Goal: Task Accomplishment & Management: Manage account settings

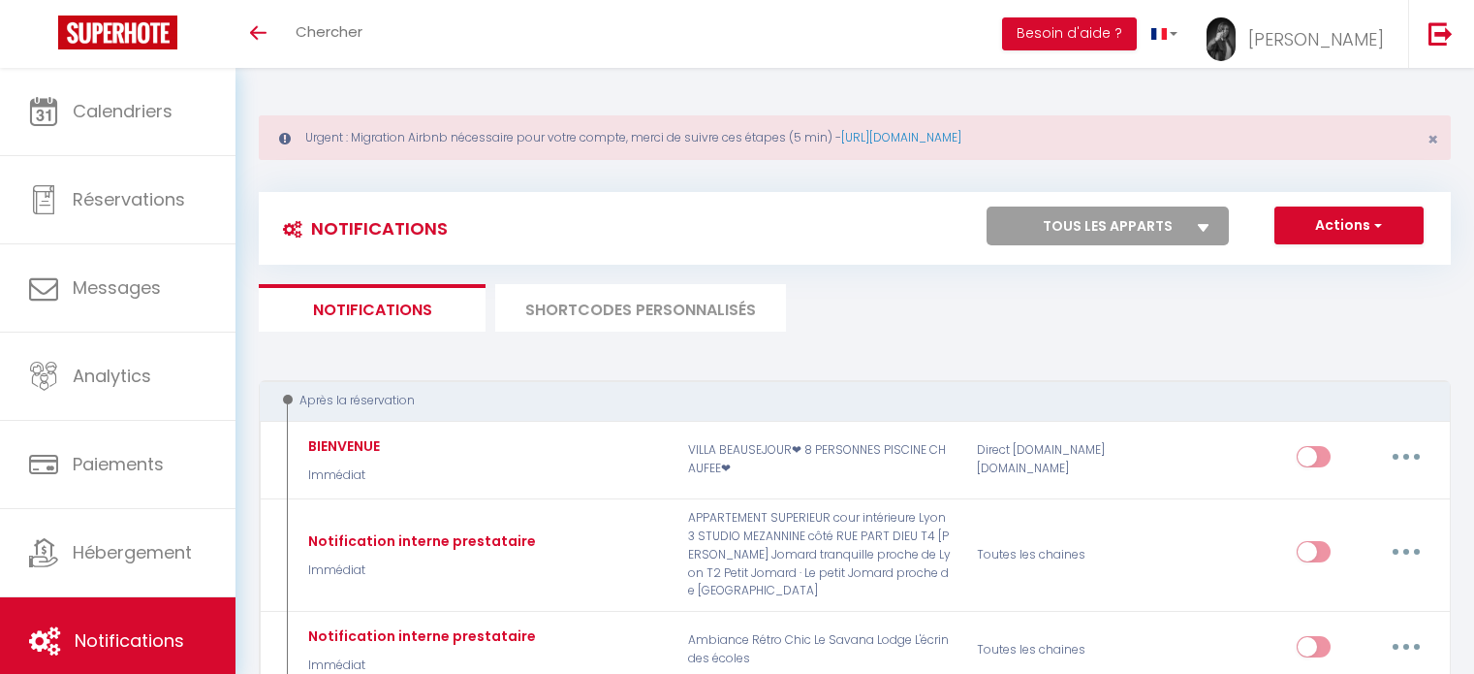
scroll to position [2901, 0]
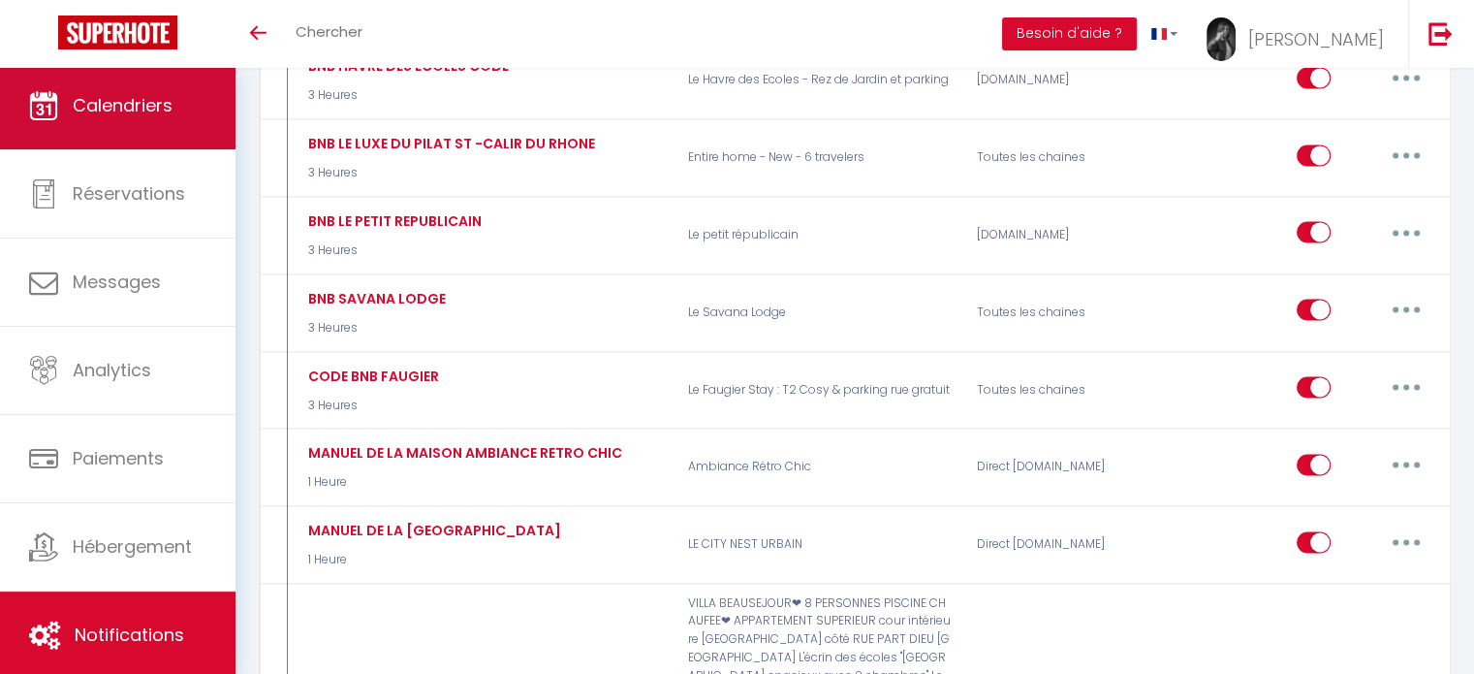
click at [159, 119] on link "Calendriers" at bounding box center [118, 105] width 236 height 87
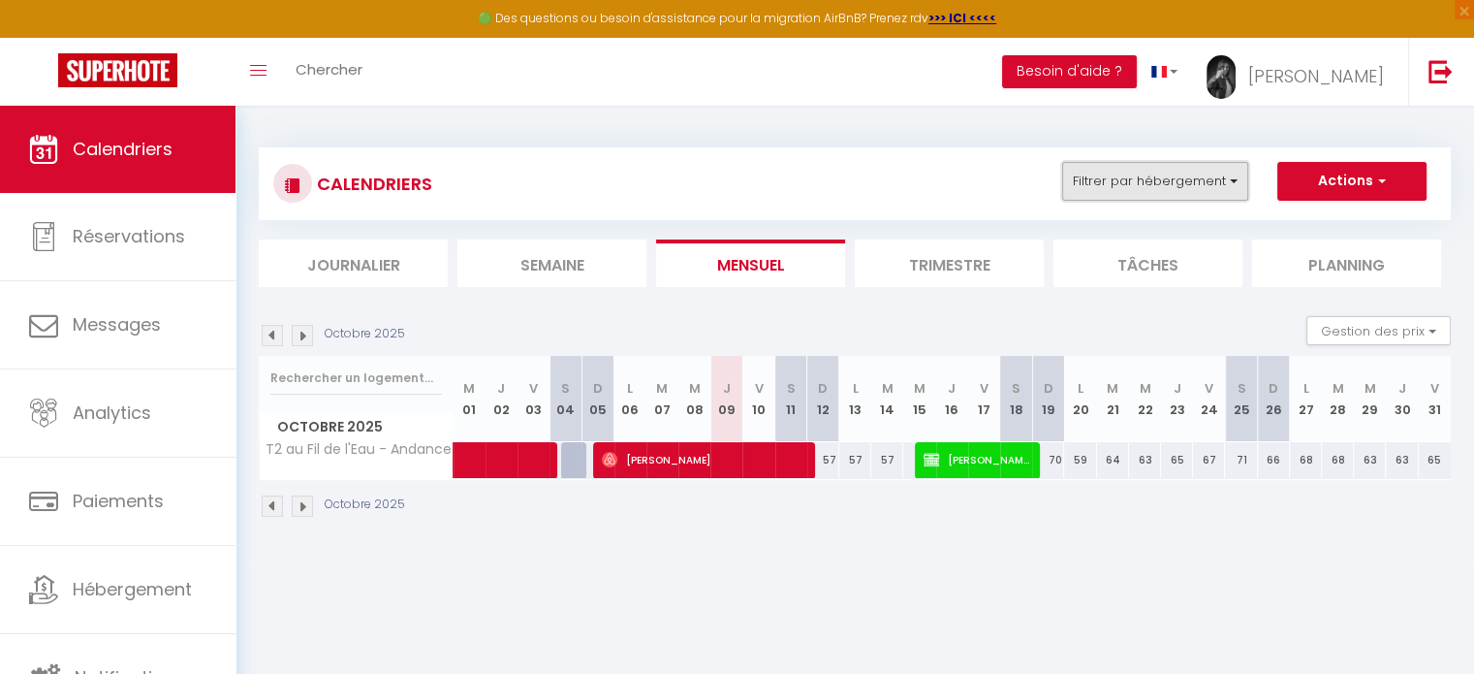
click at [1098, 185] on button "Filtrer par hébergement" at bounding box center [1155, 181] width 186 height 39
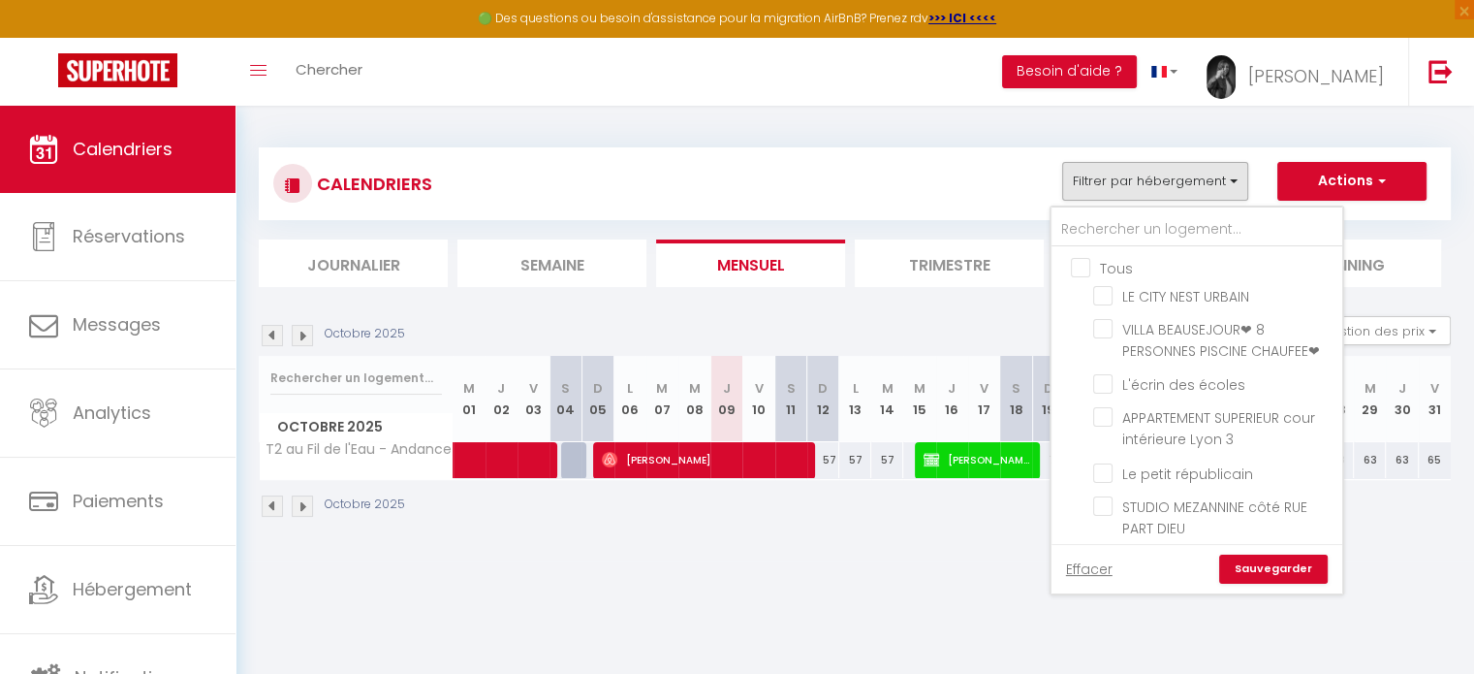
click at [1078, 269] on input "Tous" at bounding box center [1216, 266] width 291 height 19
checkbox input "true"
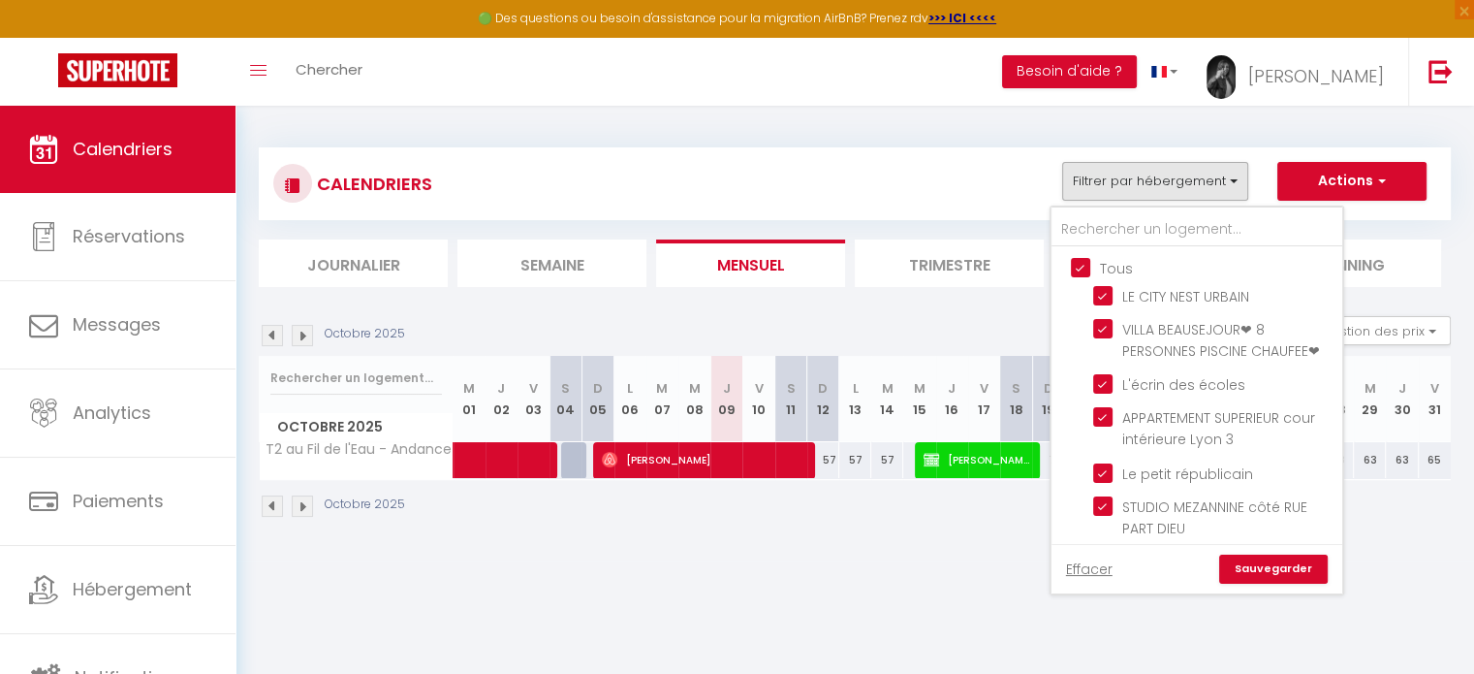
checkbox input "true"
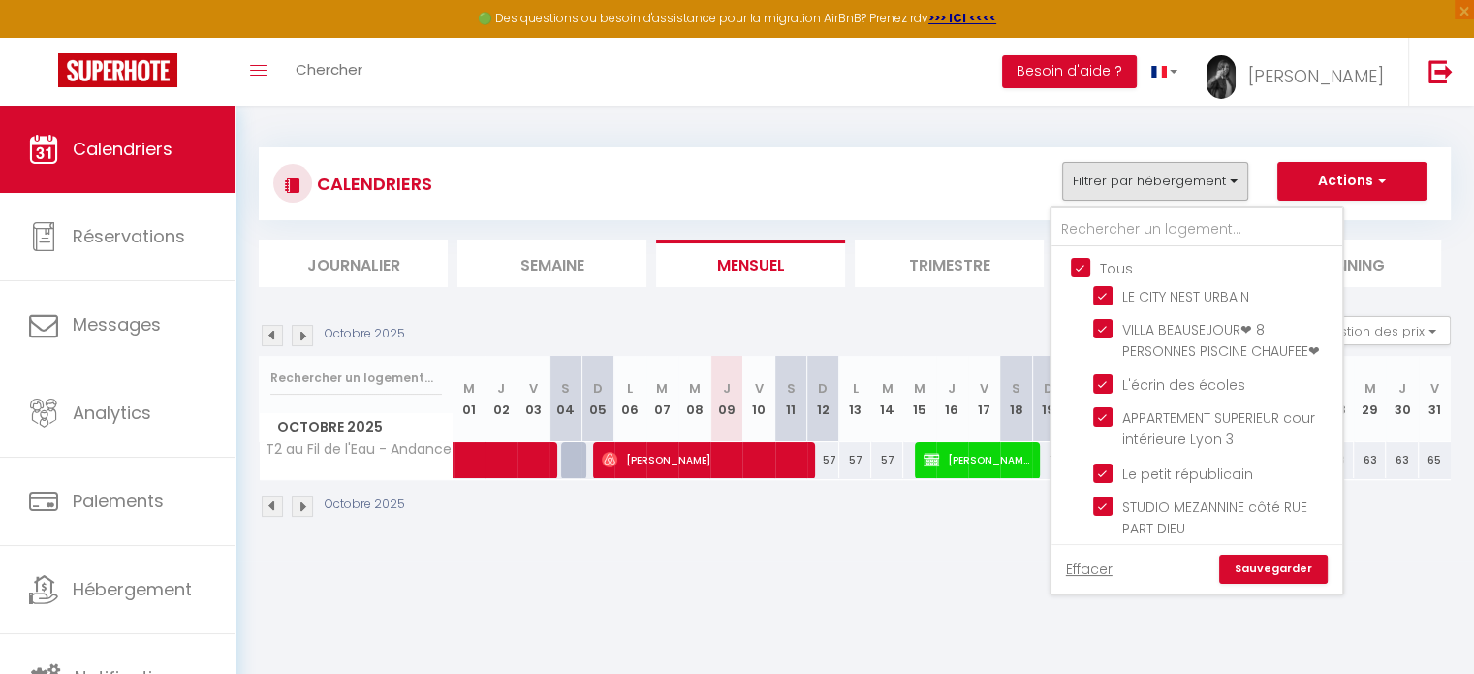
checkbox input "true"
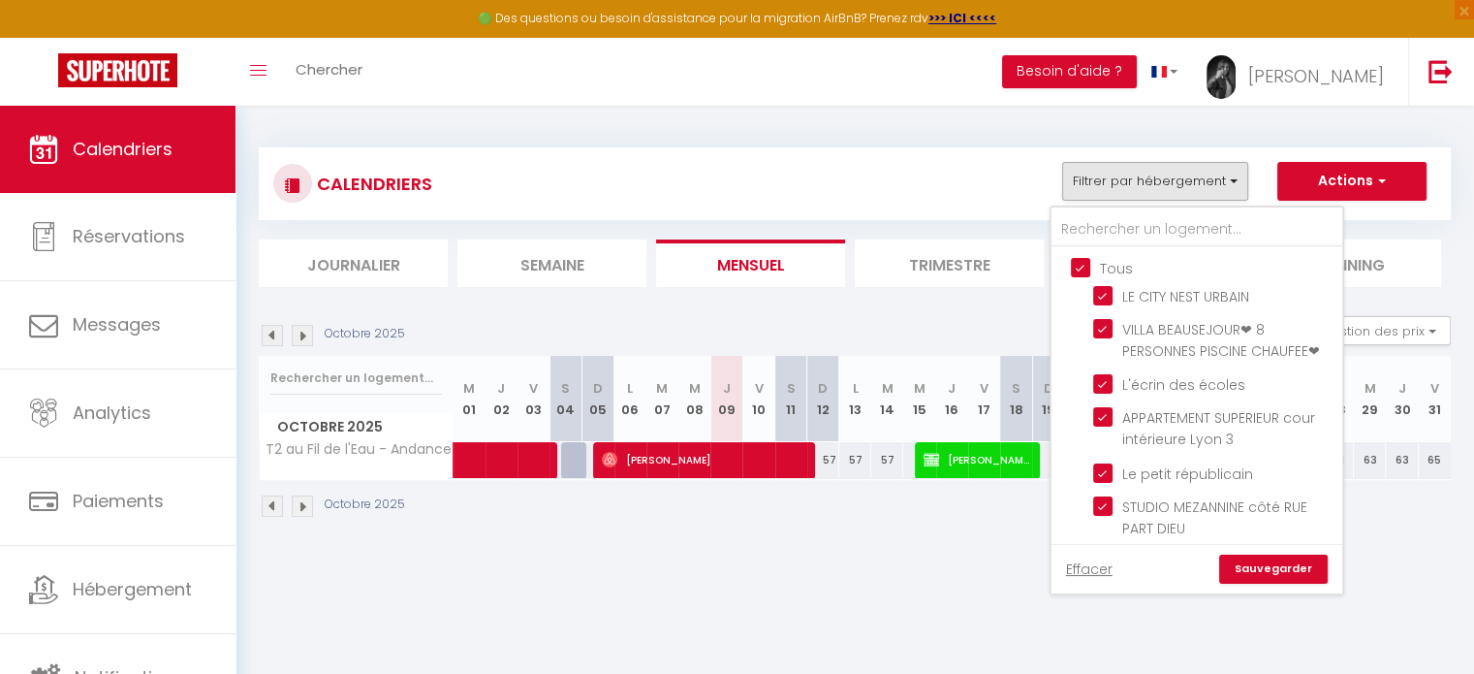
checkbox input "true"
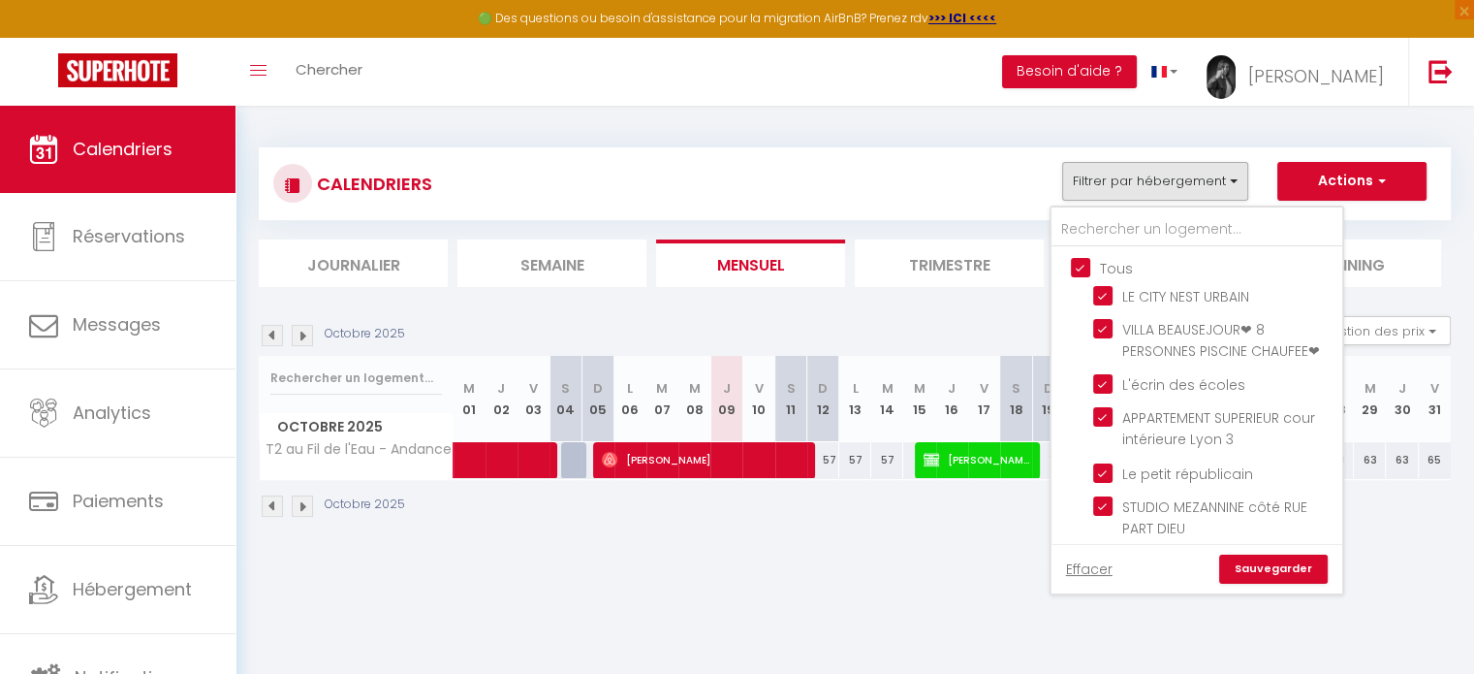
checkbox input "true"
click at [1085, 262] on input "Tous" at bounding box center [1216, 266] width 291 height 19
checkbox input "false"
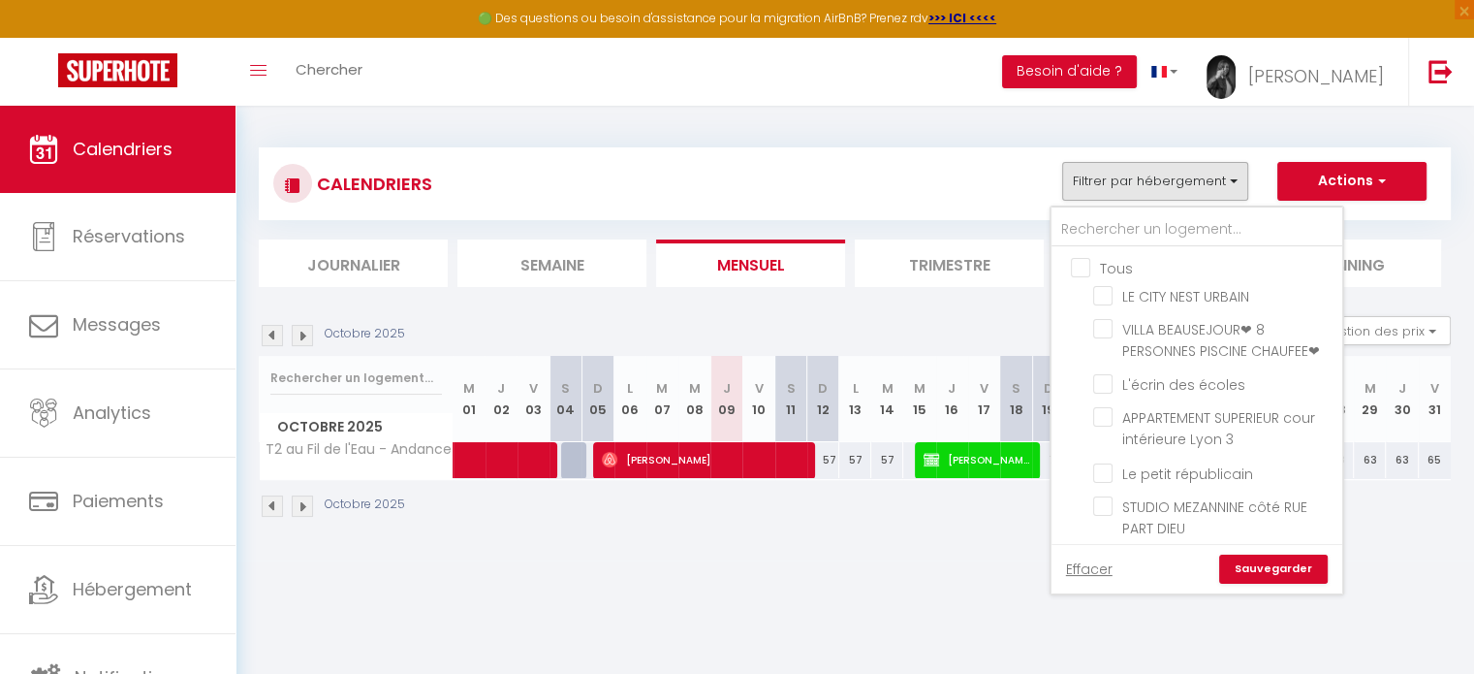
checkbox input "false"
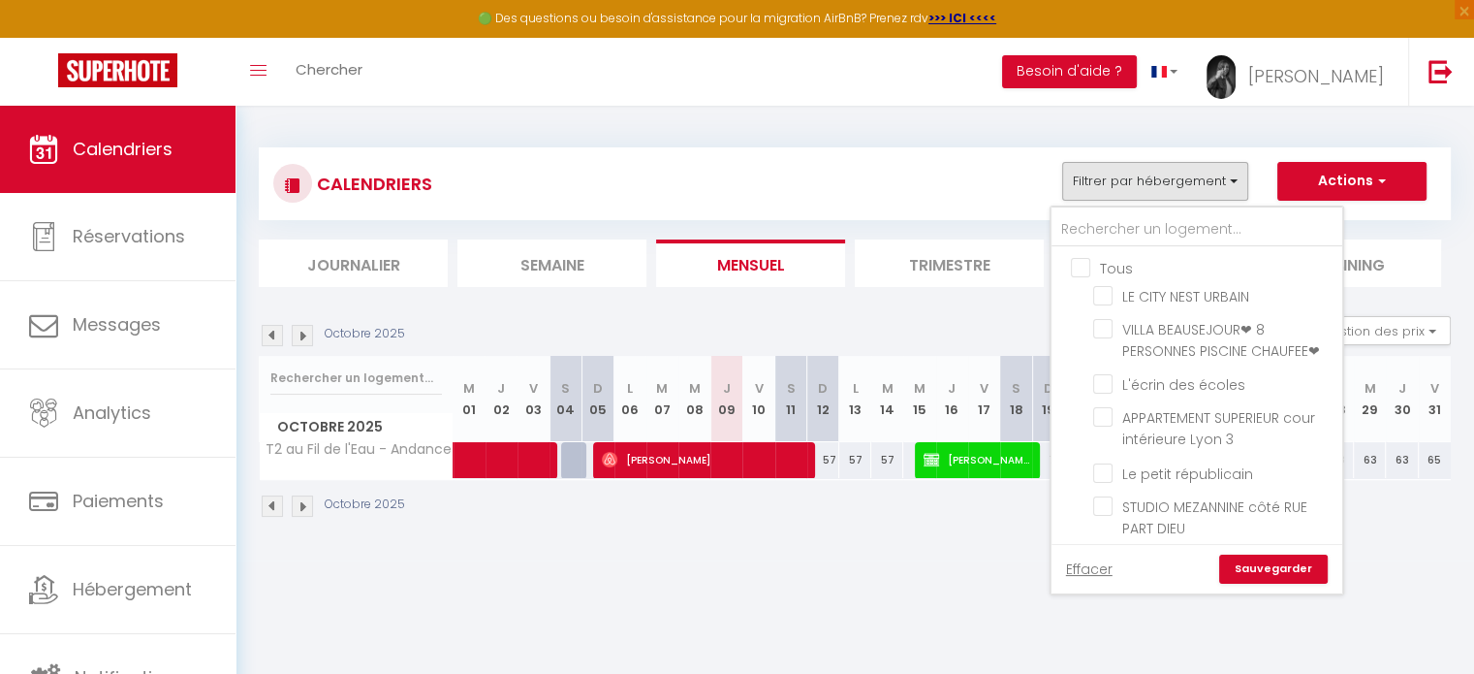
checkbox input "false"
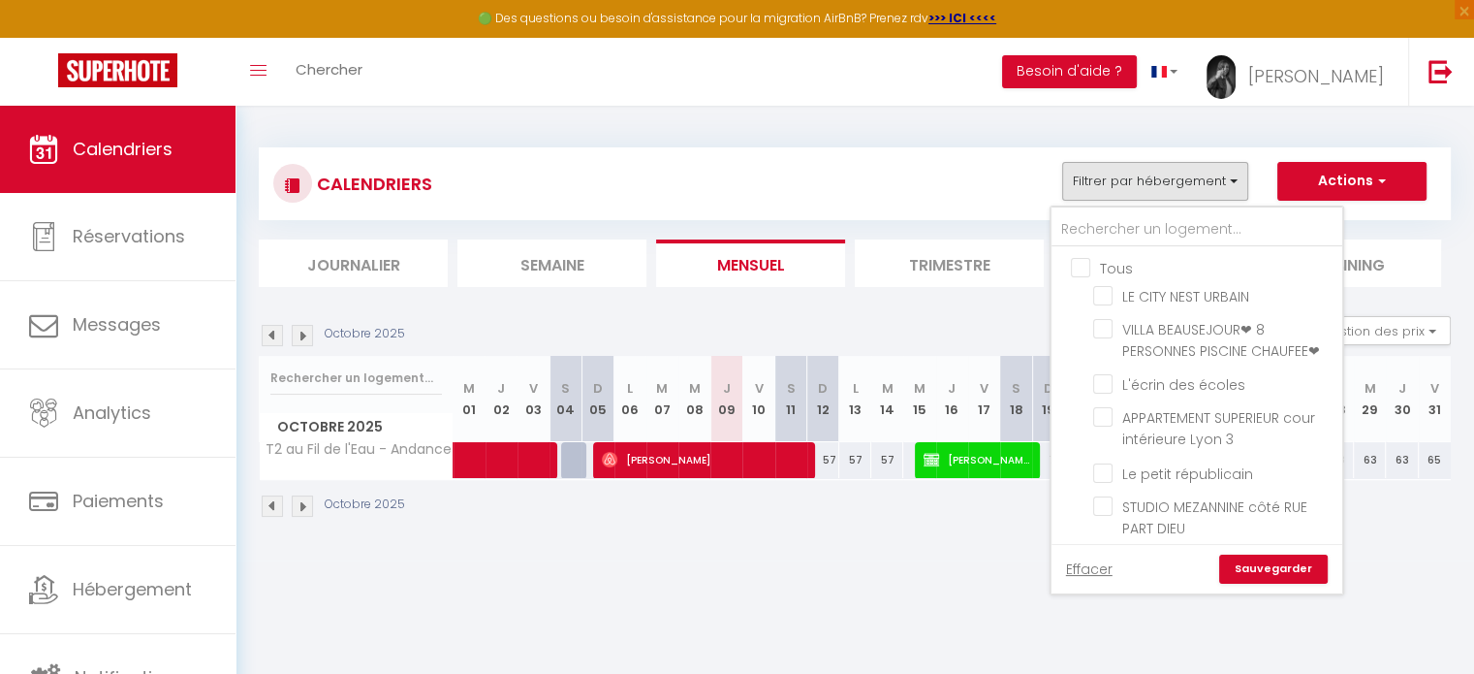
checkbox input "false"
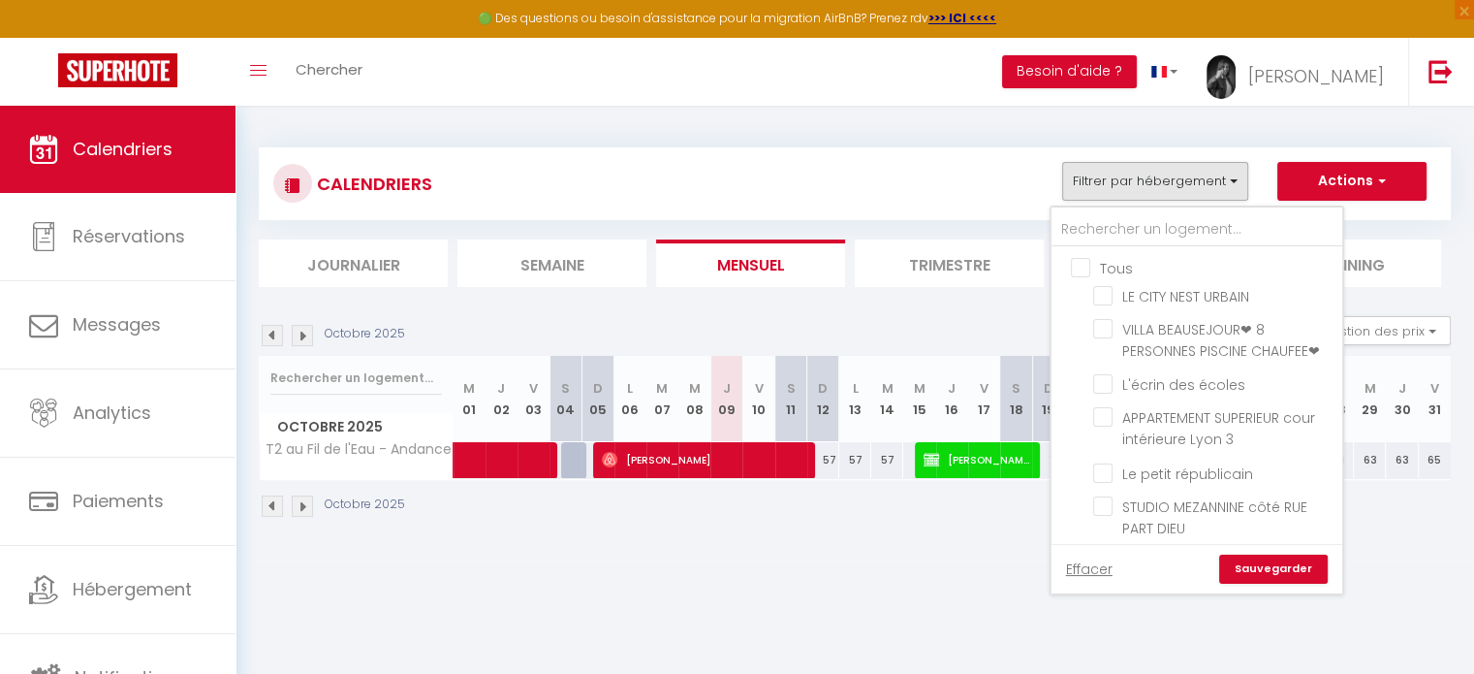
checkbox input "false"
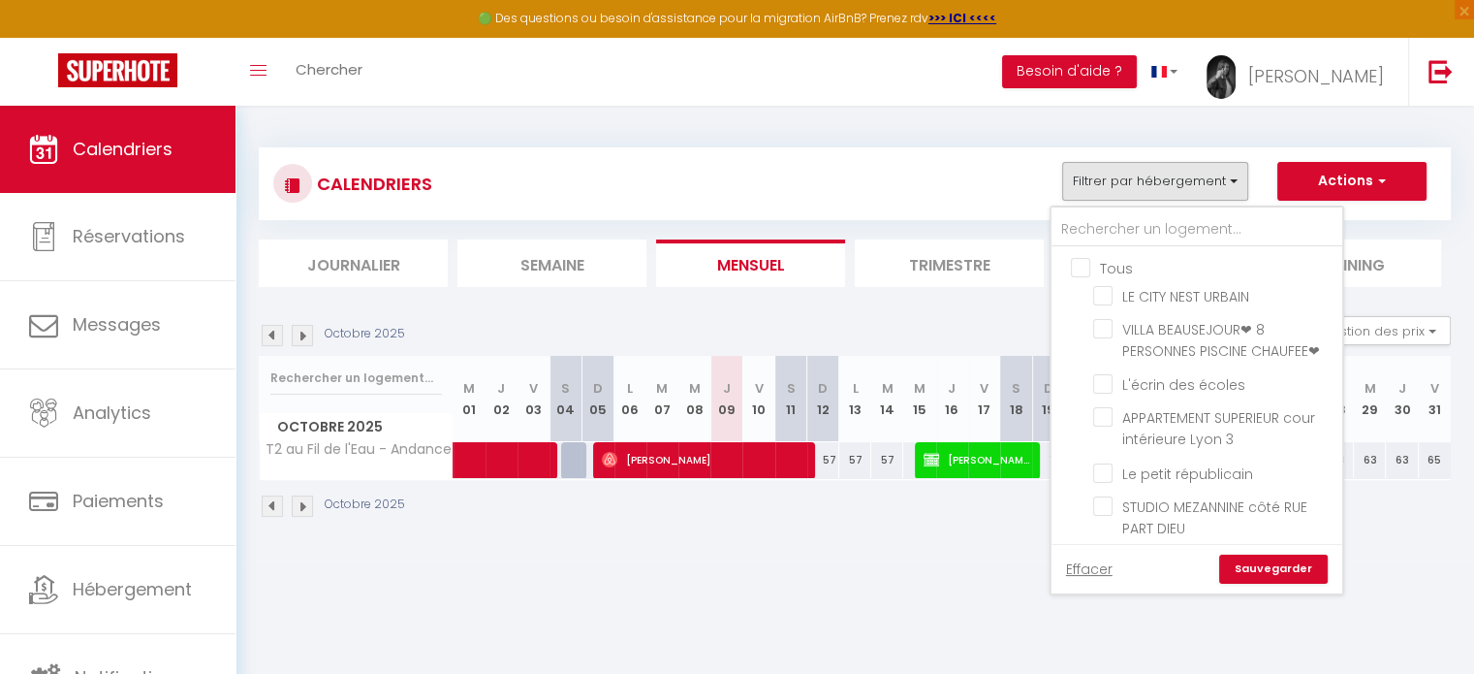
checkbox input "false"
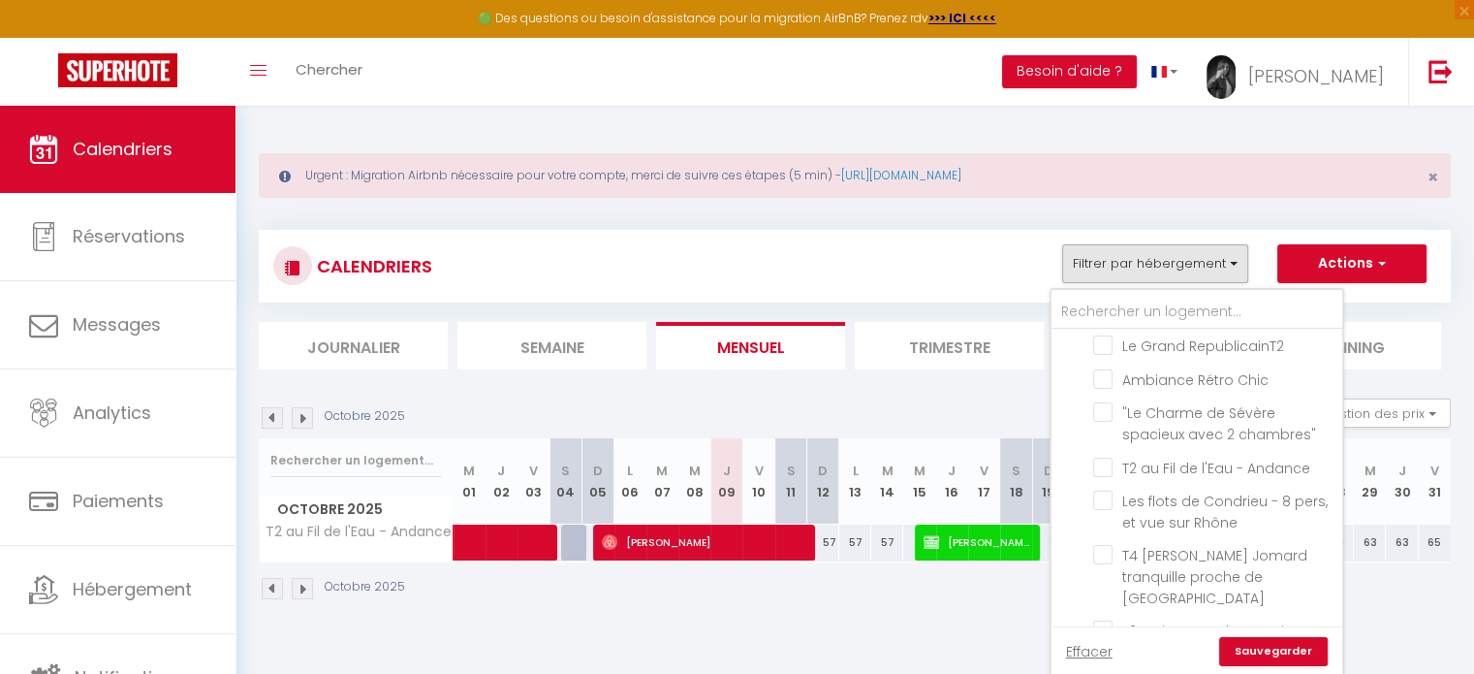
scroll to position [295, 0]
click at [1105, 480] on input "T2 au Fil de l'Eau - Andance" at bounding box center [1215, 469] width 242 height 19
checkbox input "true"
click at [1250, 647] on link "Sauvegarder" at bounding box center [1274, 651] width 109 height 29
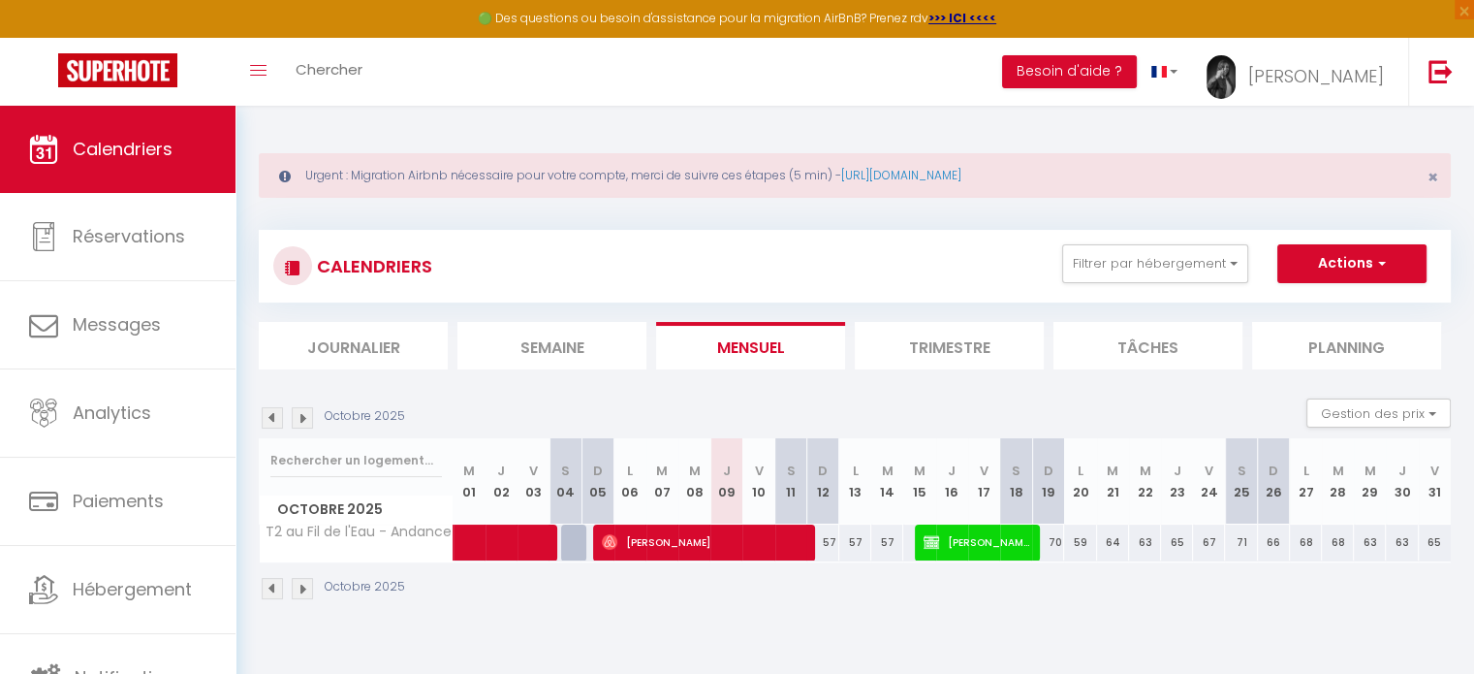
click at [264, 417] on img at bounding box center [272, 417] width 21 height 21
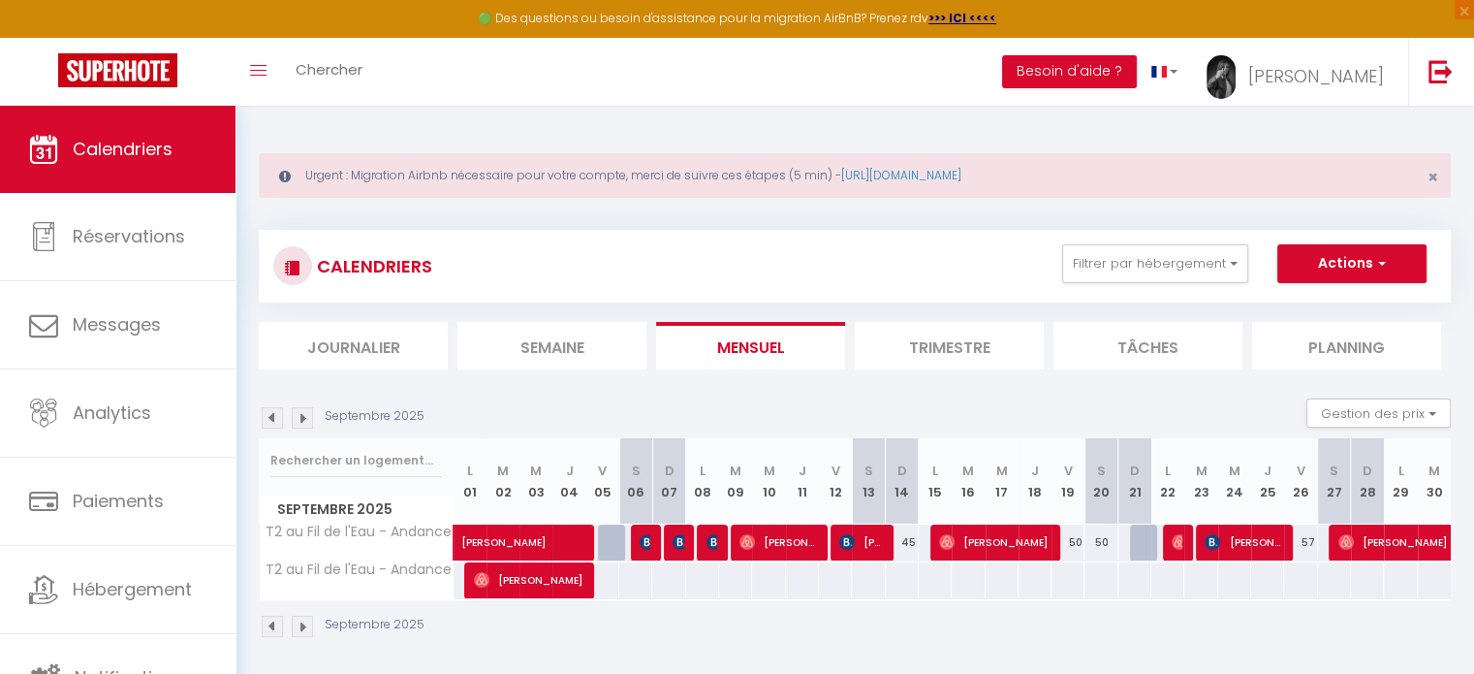
click at [264, 417] on img at bounding box center [272, 417] width 21 height 21
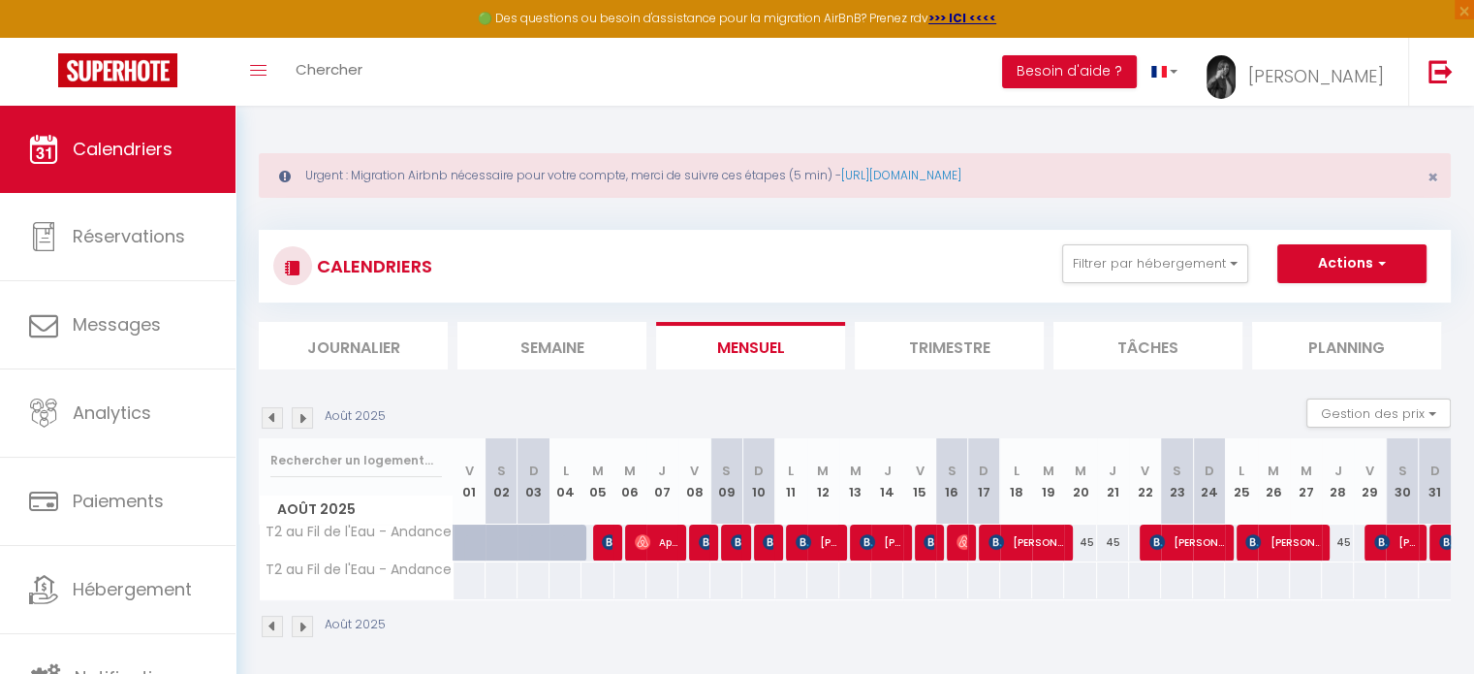
click at [1438, 550] on div at bounding box center [1446, 542] width 32 height 37
click at [1440, 542] on img at bounding box center [1448, 542] width 16 height 16
select select "OK"
select select "1"
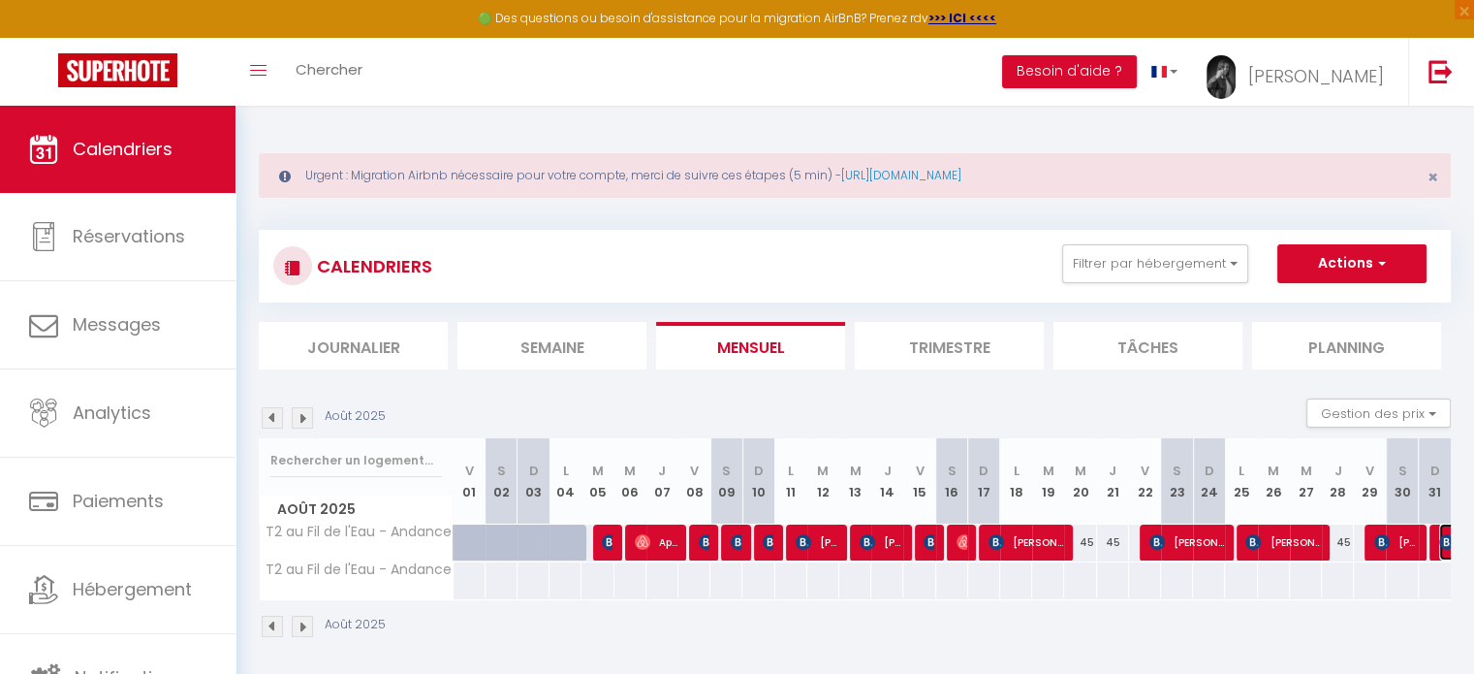
select select "0"
select select "1"
select select
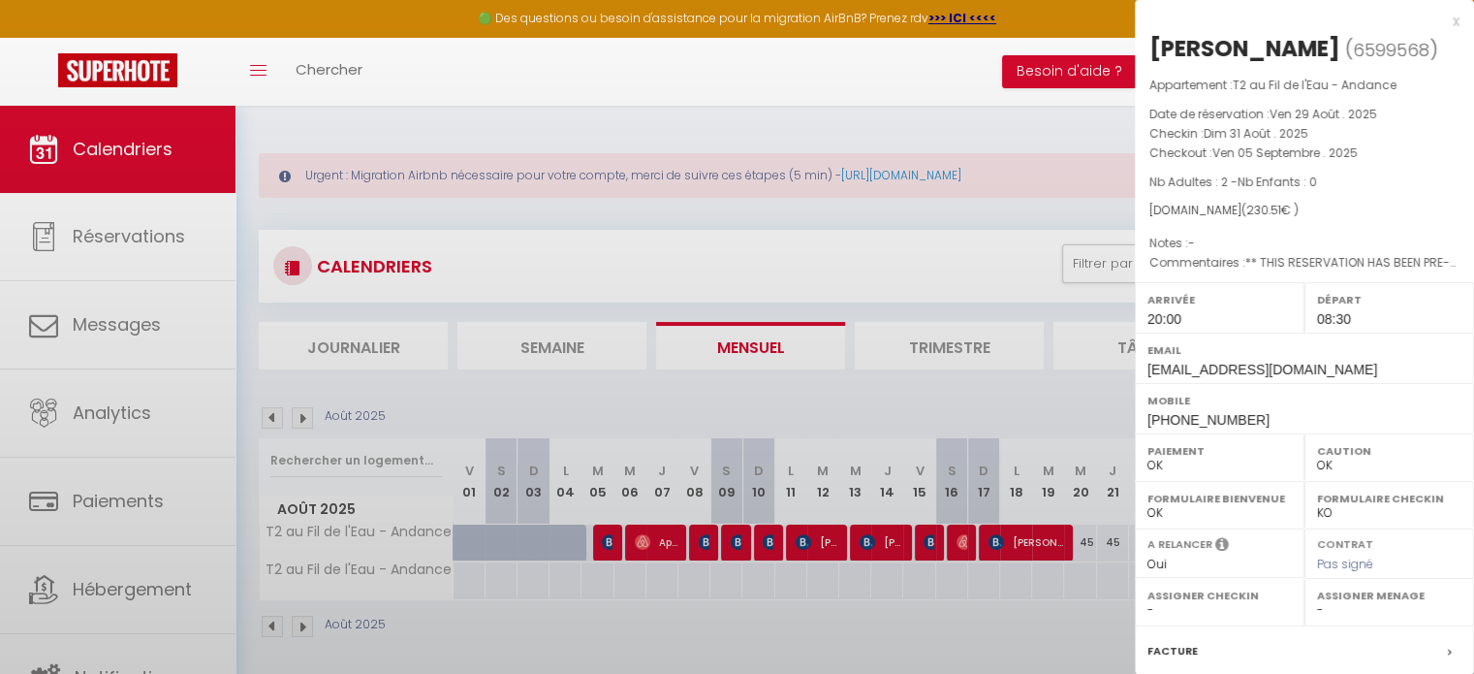
select select "40746"
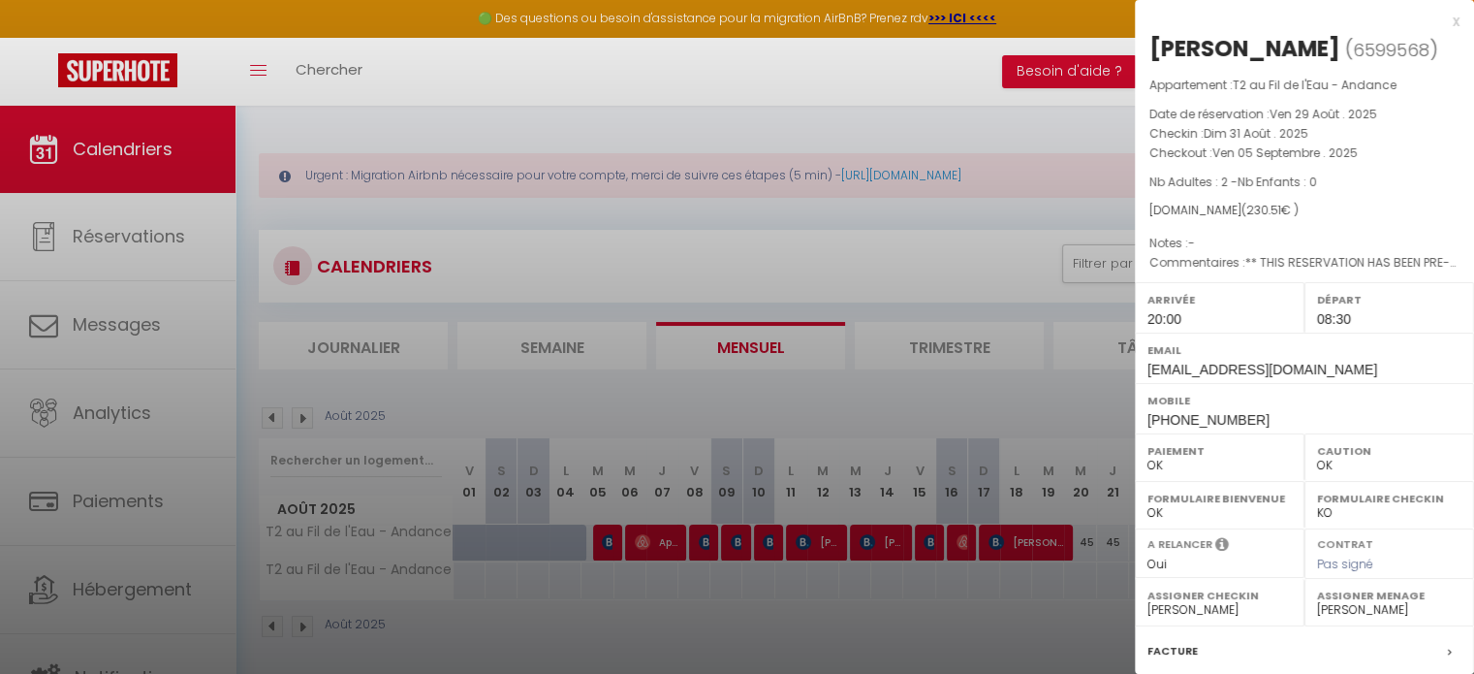
click at [872, 239] on div at bounding box center [737, 337] width 1474 height 674
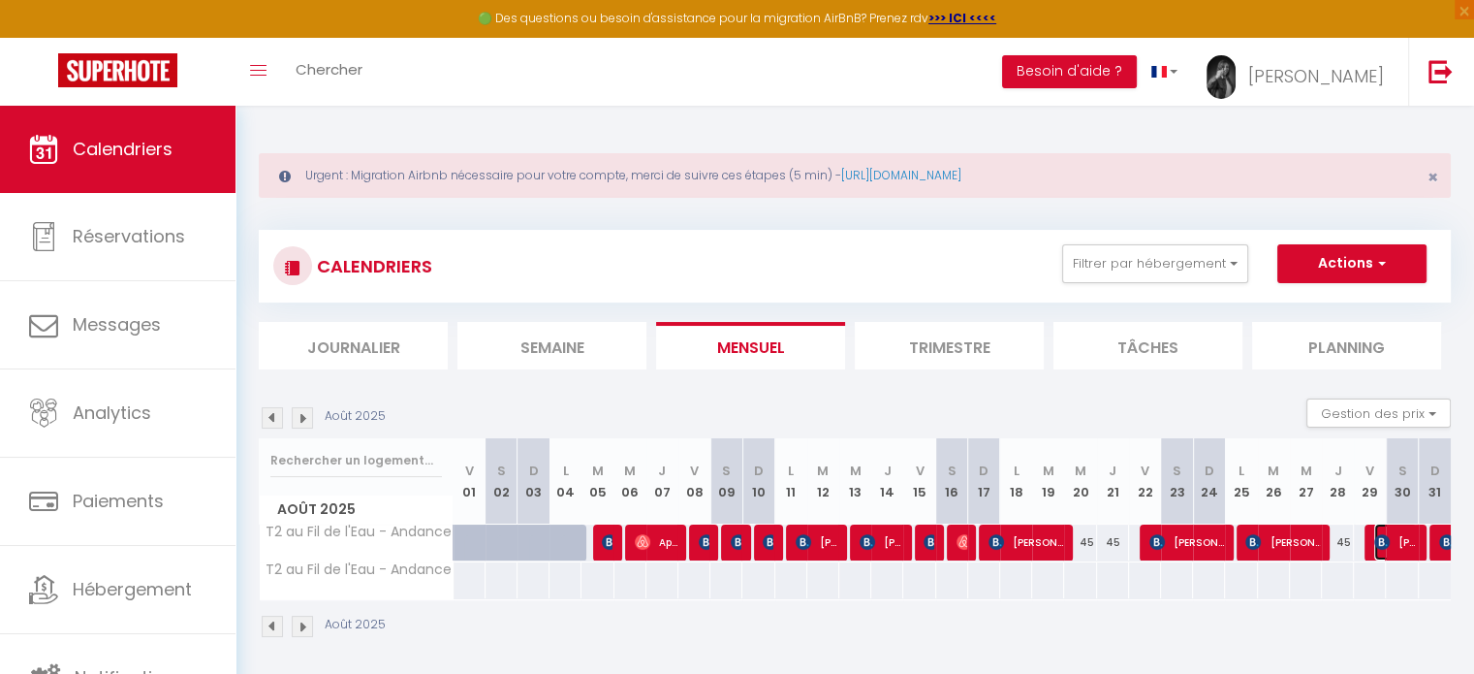
click at [1379, 534] on img at bounding box center [1383, 542] width 16 height 16
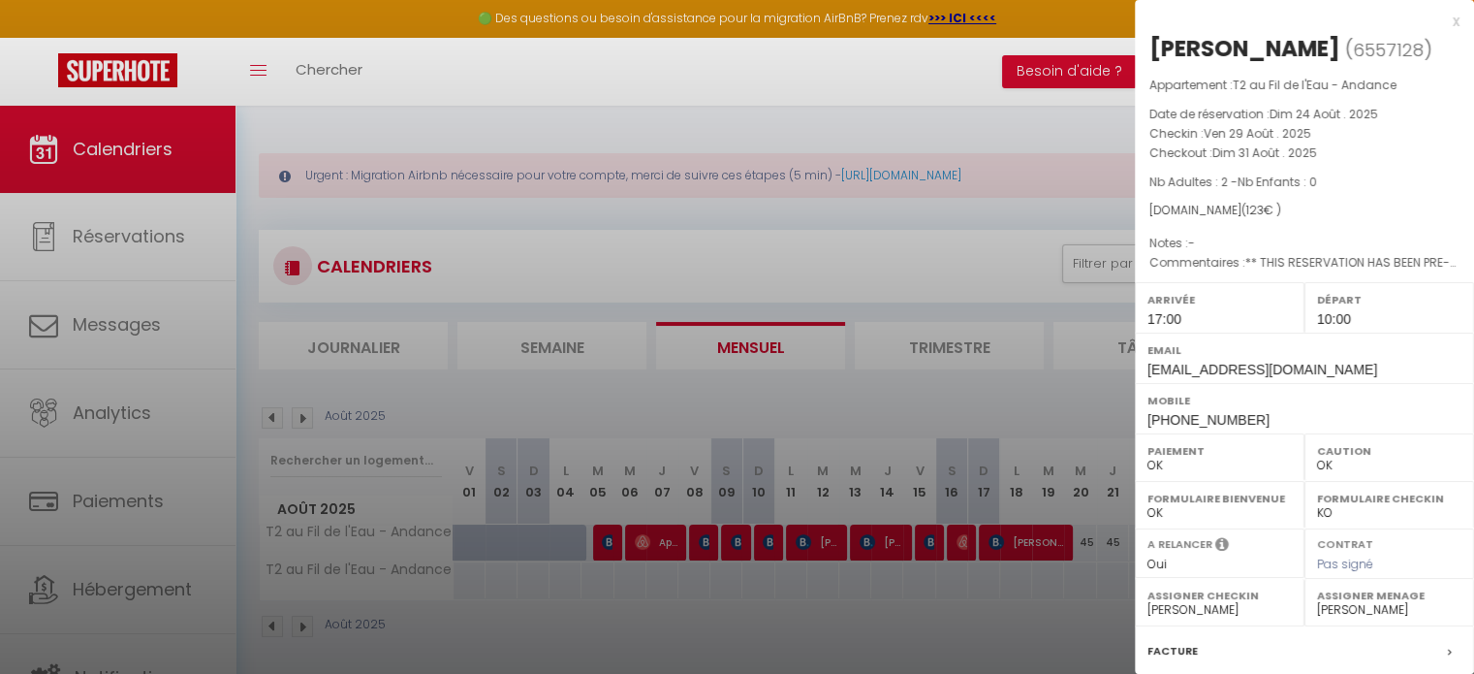
click at [1443, 19] on div "x" at bounding box center [1297, 21] width 325 height 23
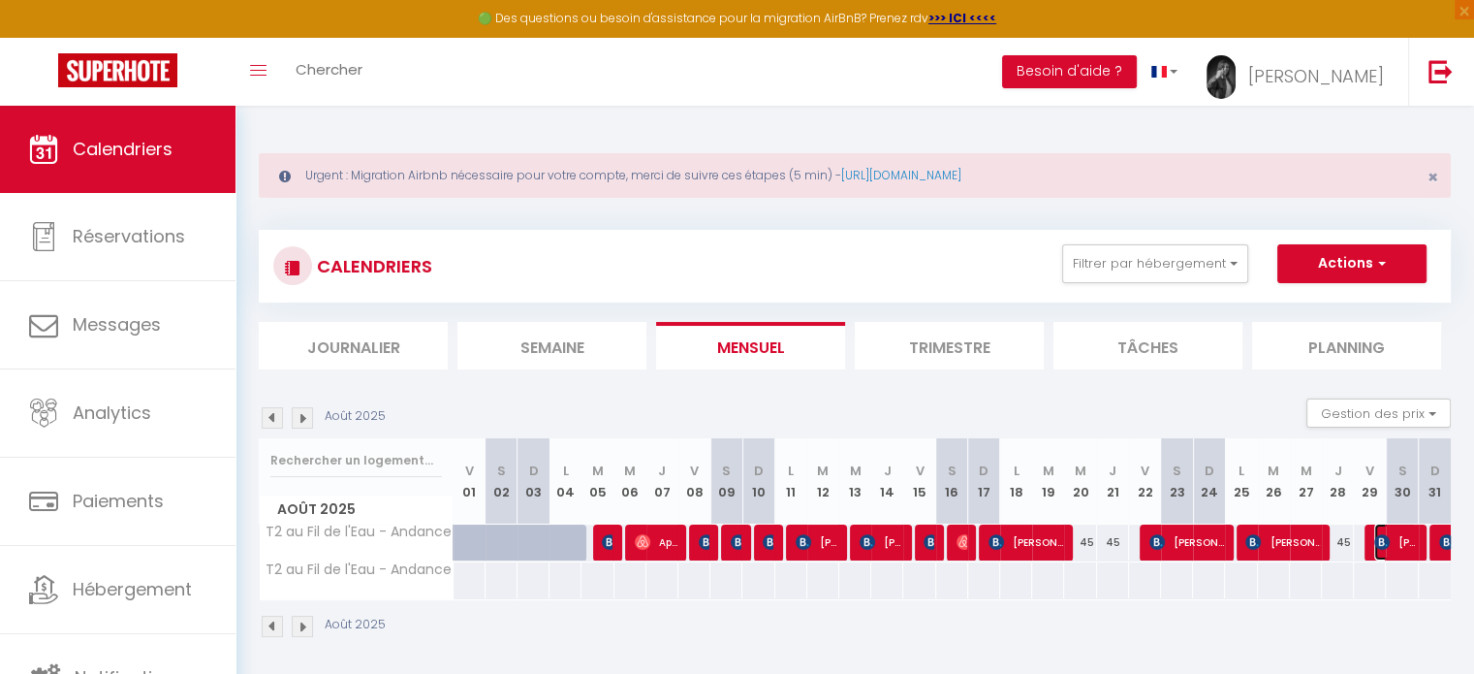
click at [1396, 546] on span "[PERSON_NAME]" at bounding box center [1396, 541] width 43 height 37
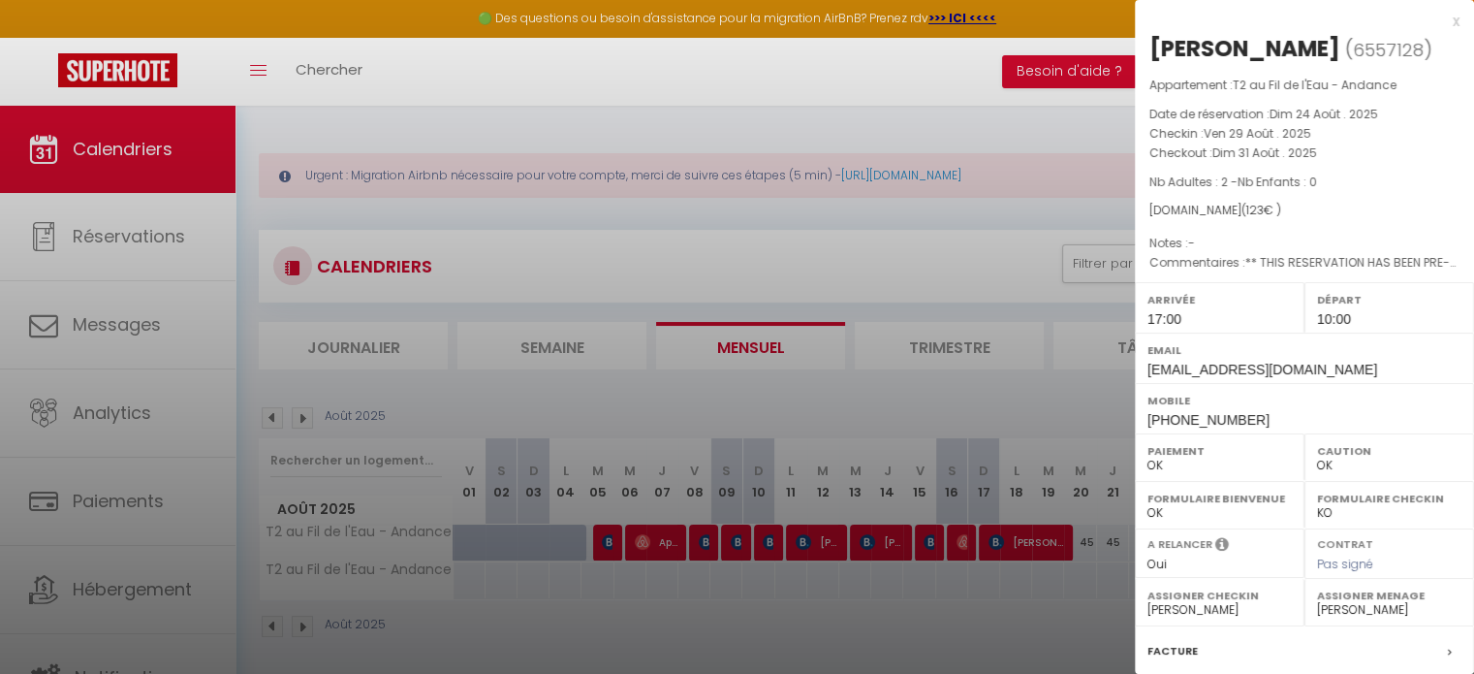
click at [1441, 23] on div "x" at bounding box center [1297, 21] width 325 height 23
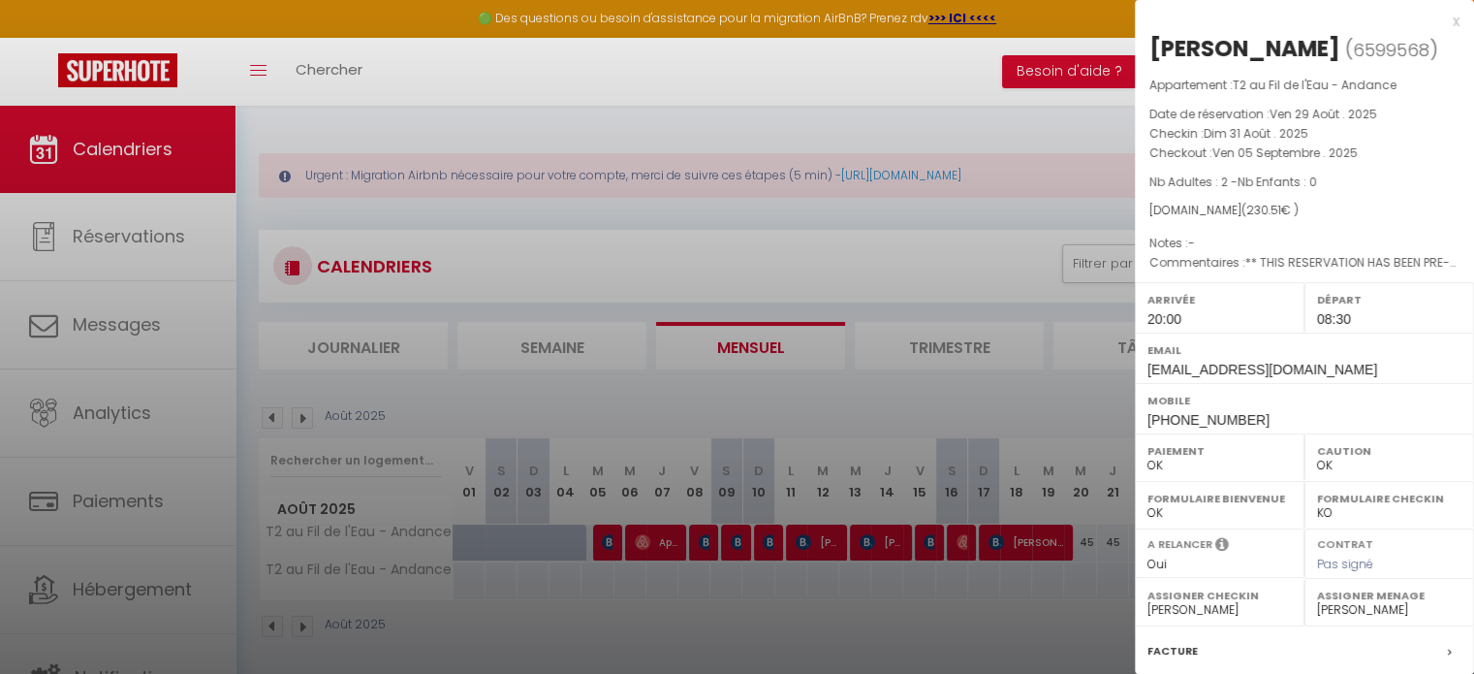
click at [1441, 22] on div "x" at bounding box center [1297, 21] width 325 height 23
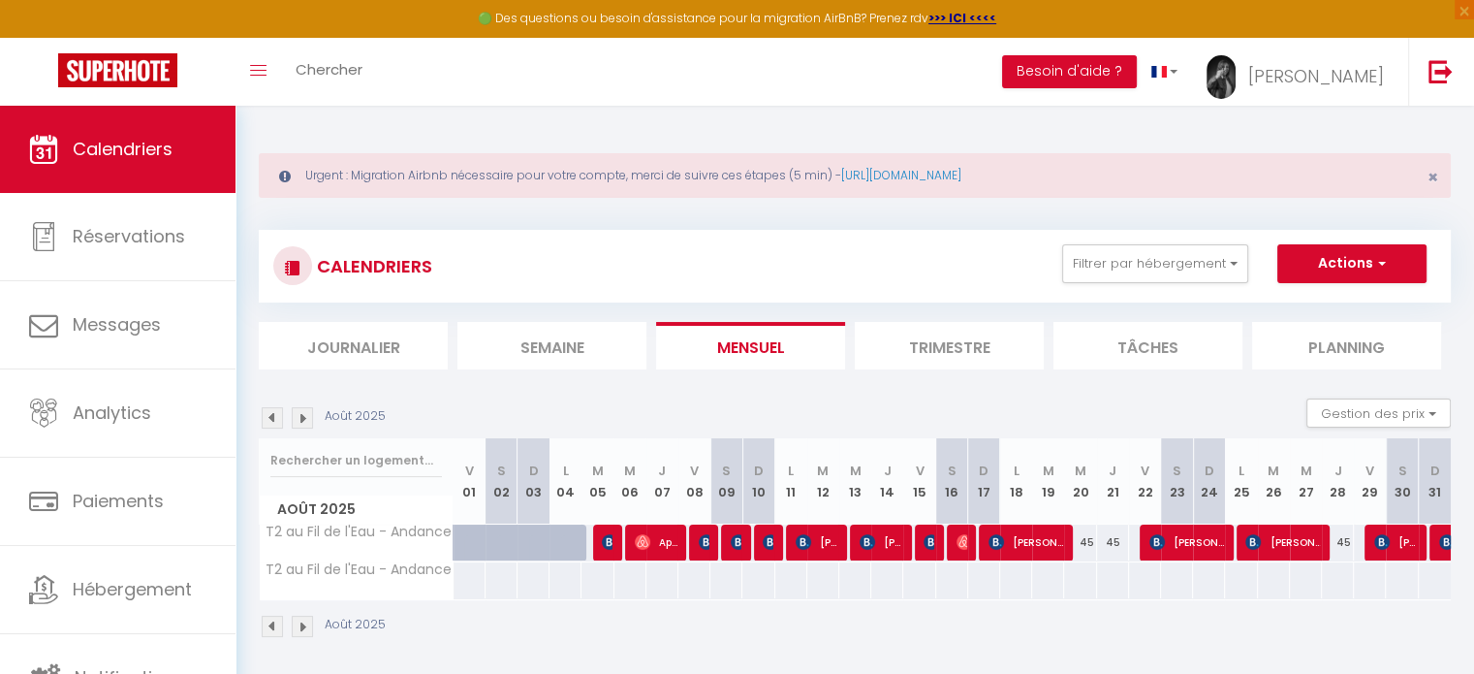
click at [302, 425] on img at bounding box center [302, 417] width 21 height 21
select select "0"
select select "40746"
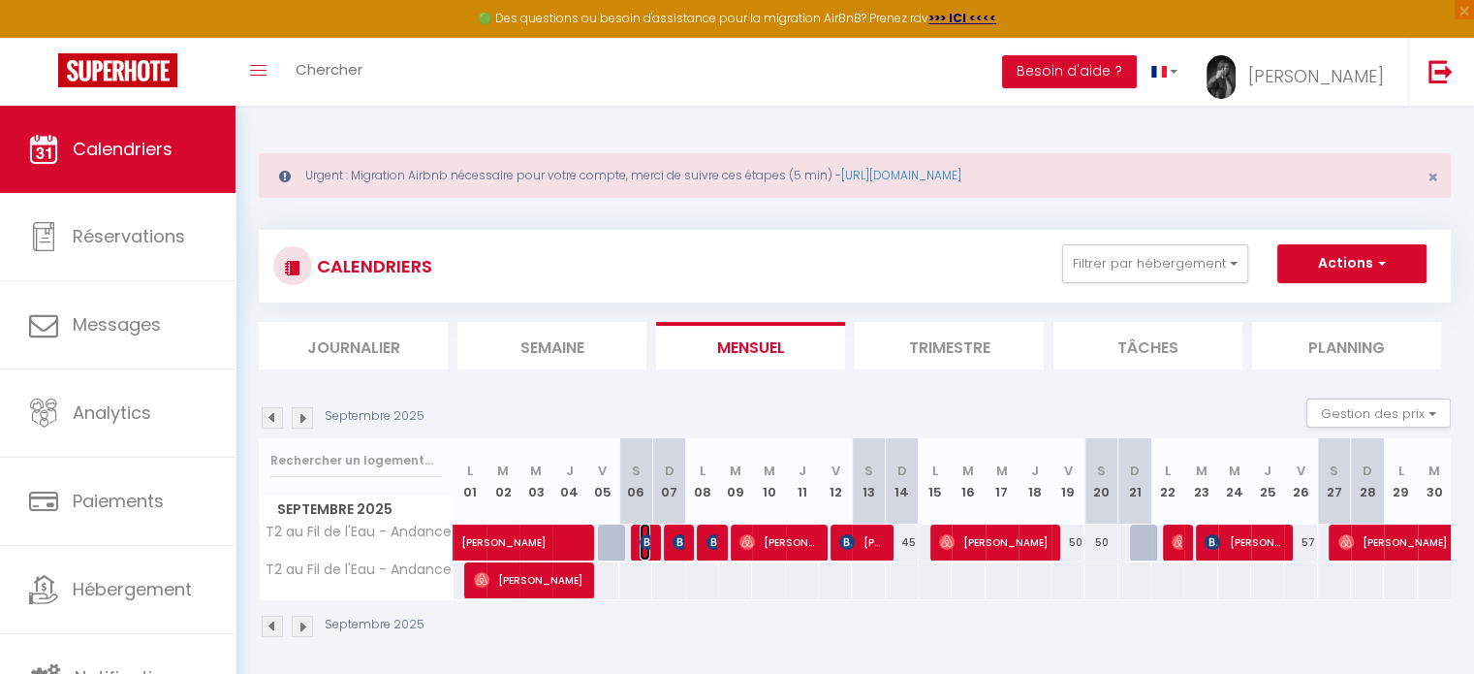
click at [647, 546] on img at bounding box center [648, 542] width 16 height 16
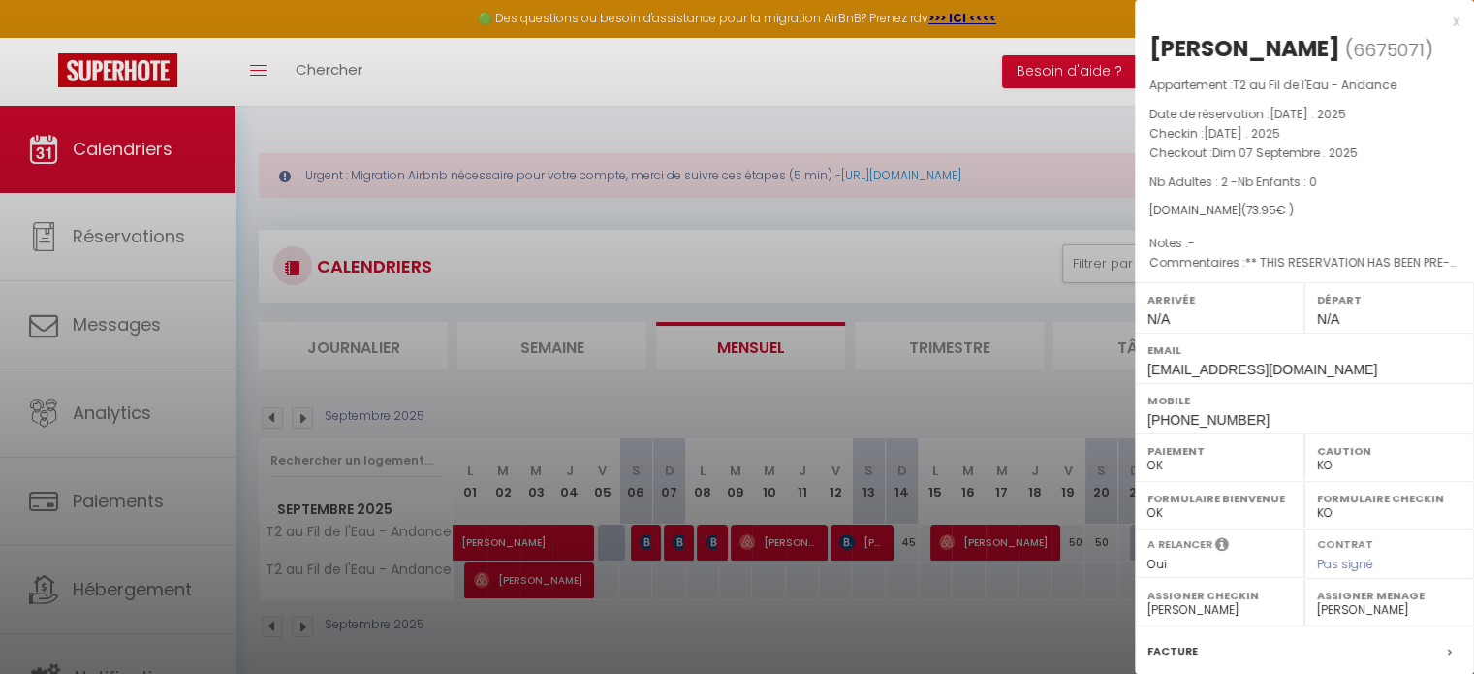
click at [1439, 22] on div "x" at bounding box center [1297, 21] width 325 height 23
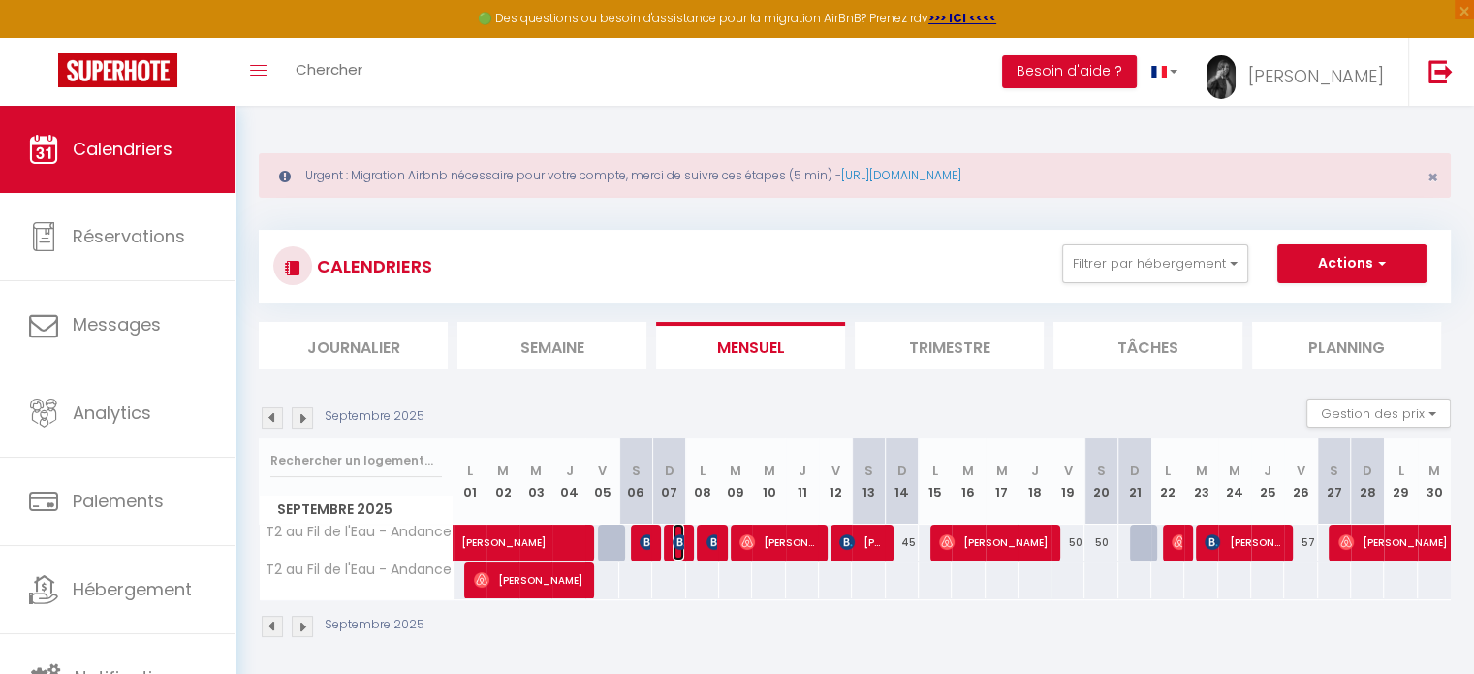
click at [681, 536] on img at bounding box center [681, 542] width 16 height 16
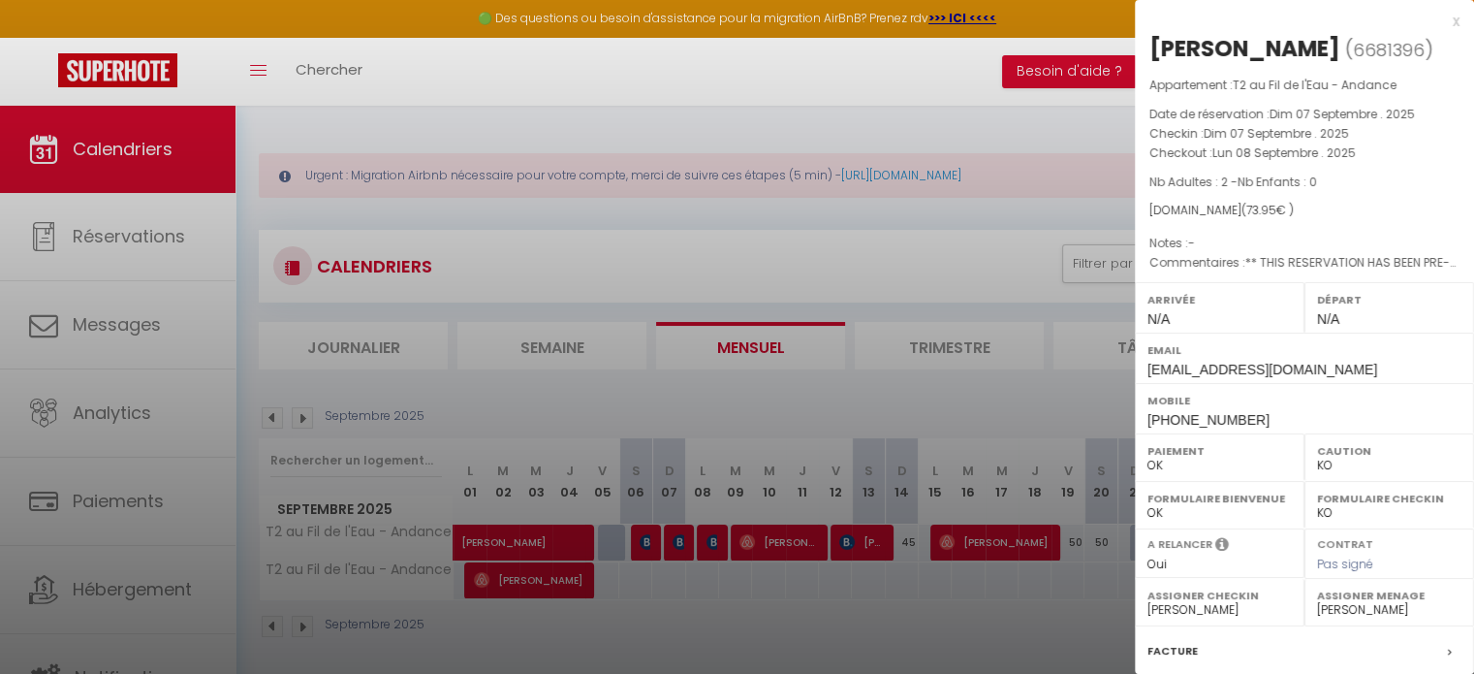
click at [646, 543] on div at bounding box center [737, 337] width 1474 height 674
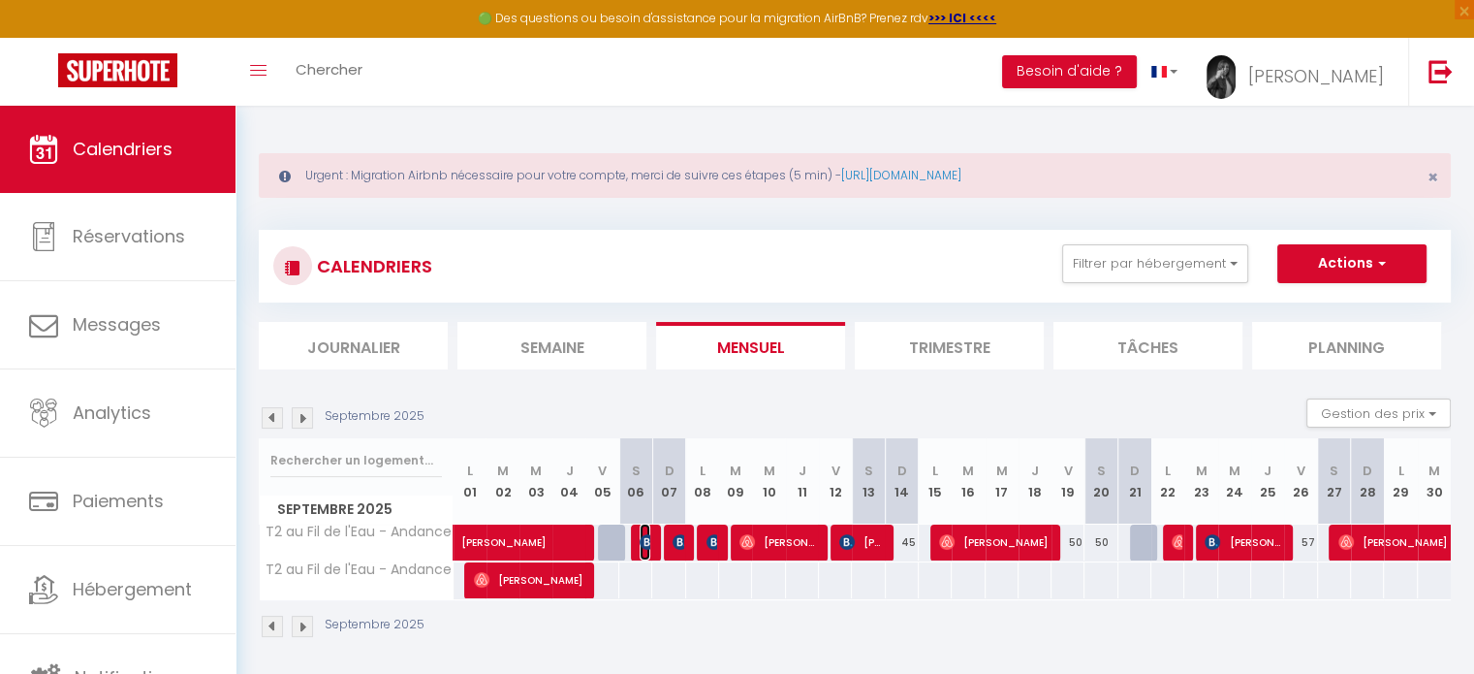
click at [646, 543] on img at bounding box center [648, 542] width 16 height 16
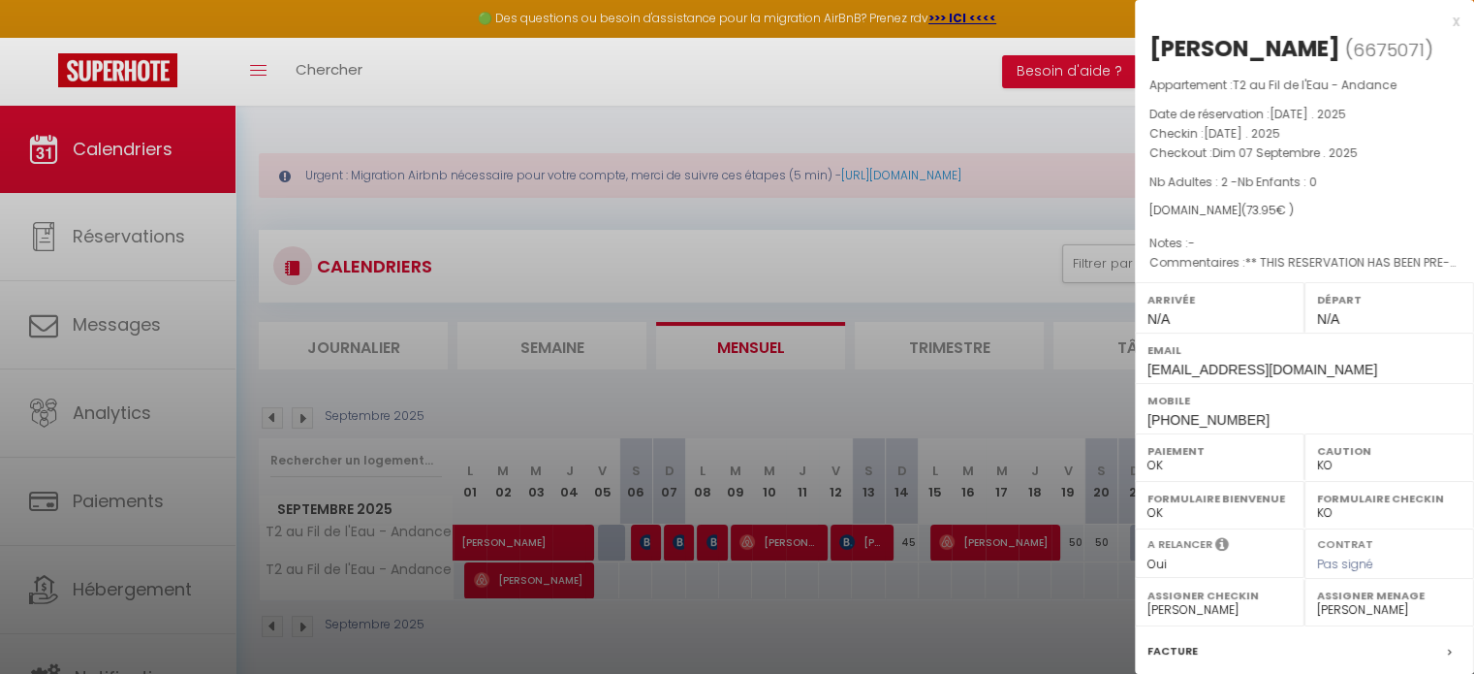
click at [1440, 17] on div "x" at bounding box center [1297, 21] width 325 height 23
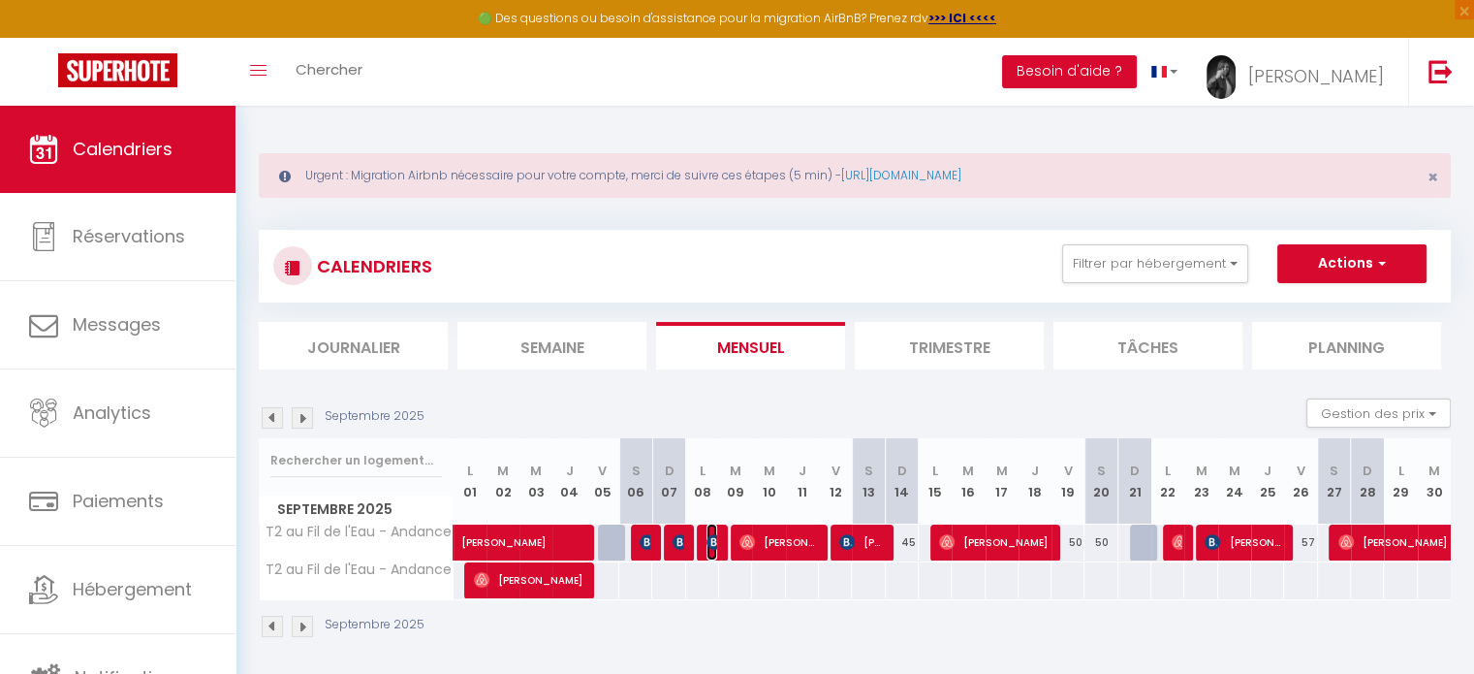
click at [713, 543] on img at bounding box center [715, 542] width 16 height 16
select select "OK"
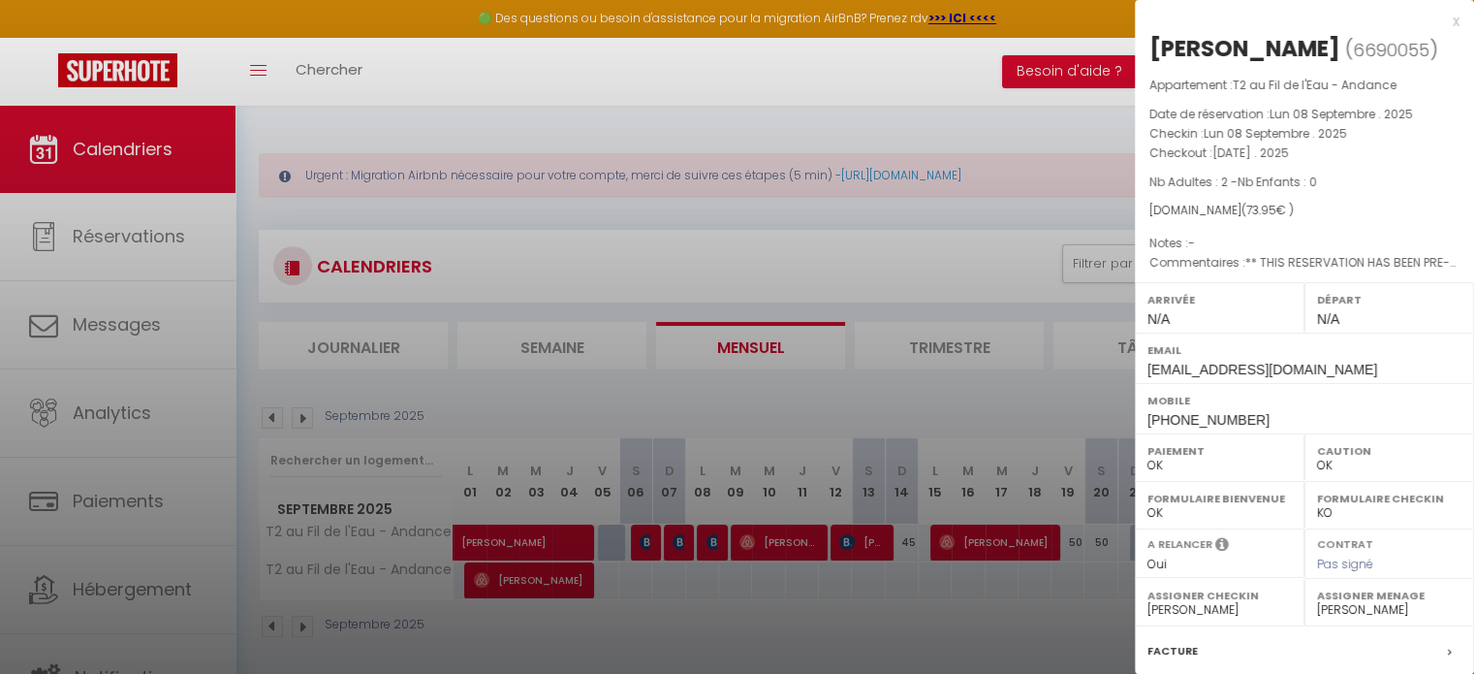
click at [780, 534] on div at bounding box center [737, 337] width 1474 height 674
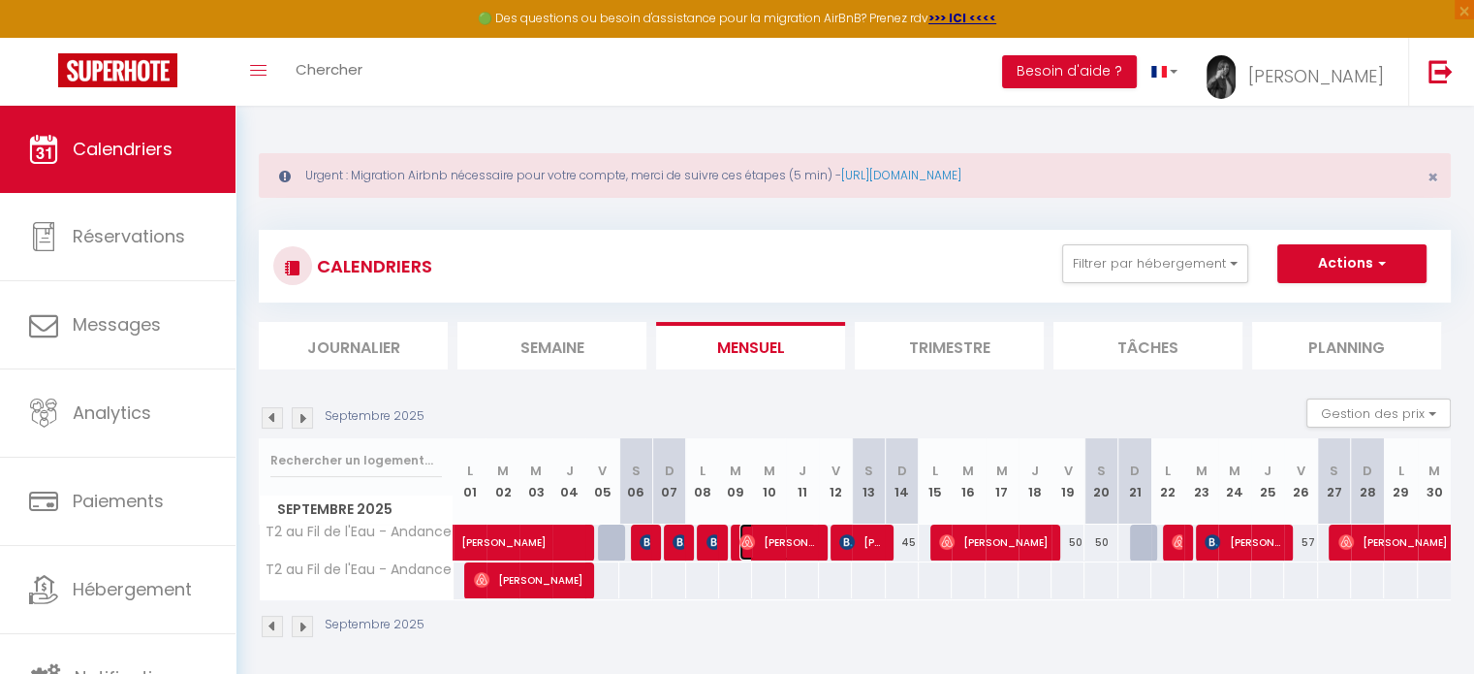
click at [780, 534] on span "[PERSON_NAME]" at bounding box center [778, 541] width 77 height 37
select select "1"
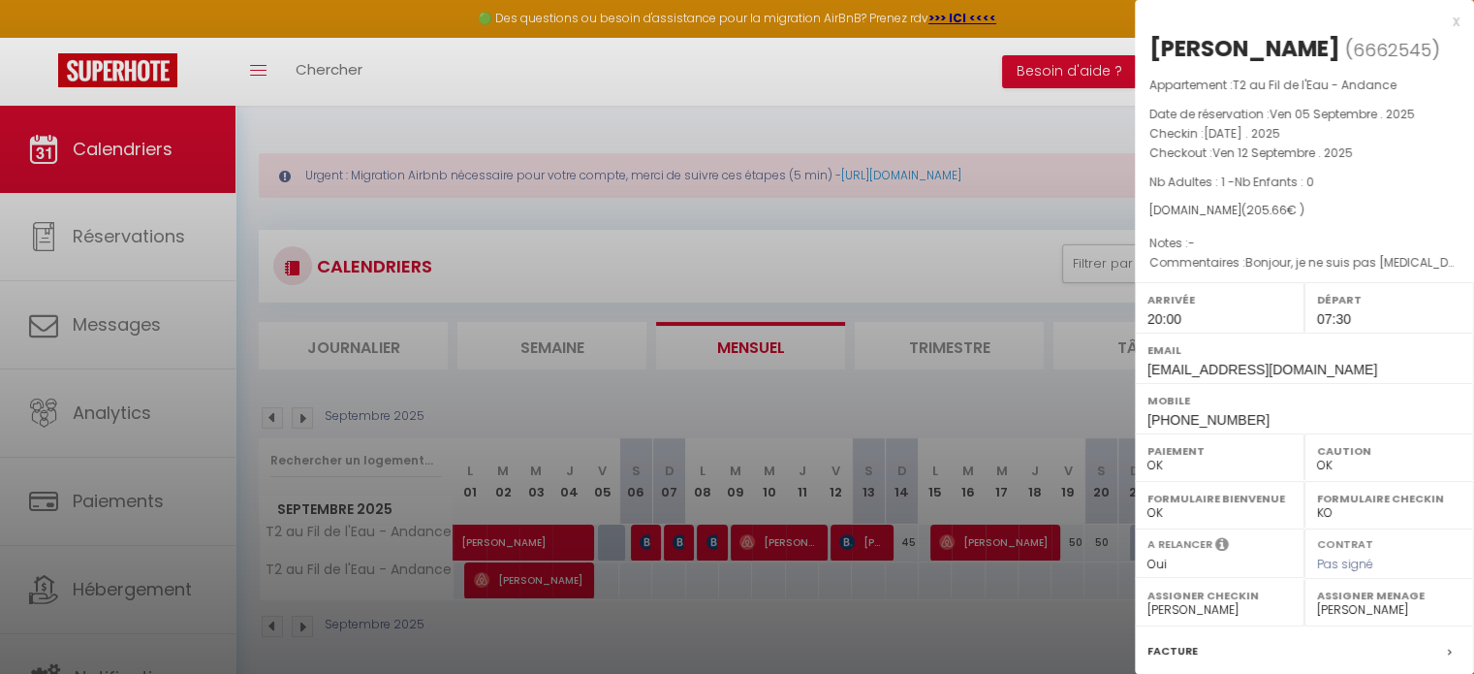
click at [854, 539] on div at bounding box center [737, 337] width 1474 height 674
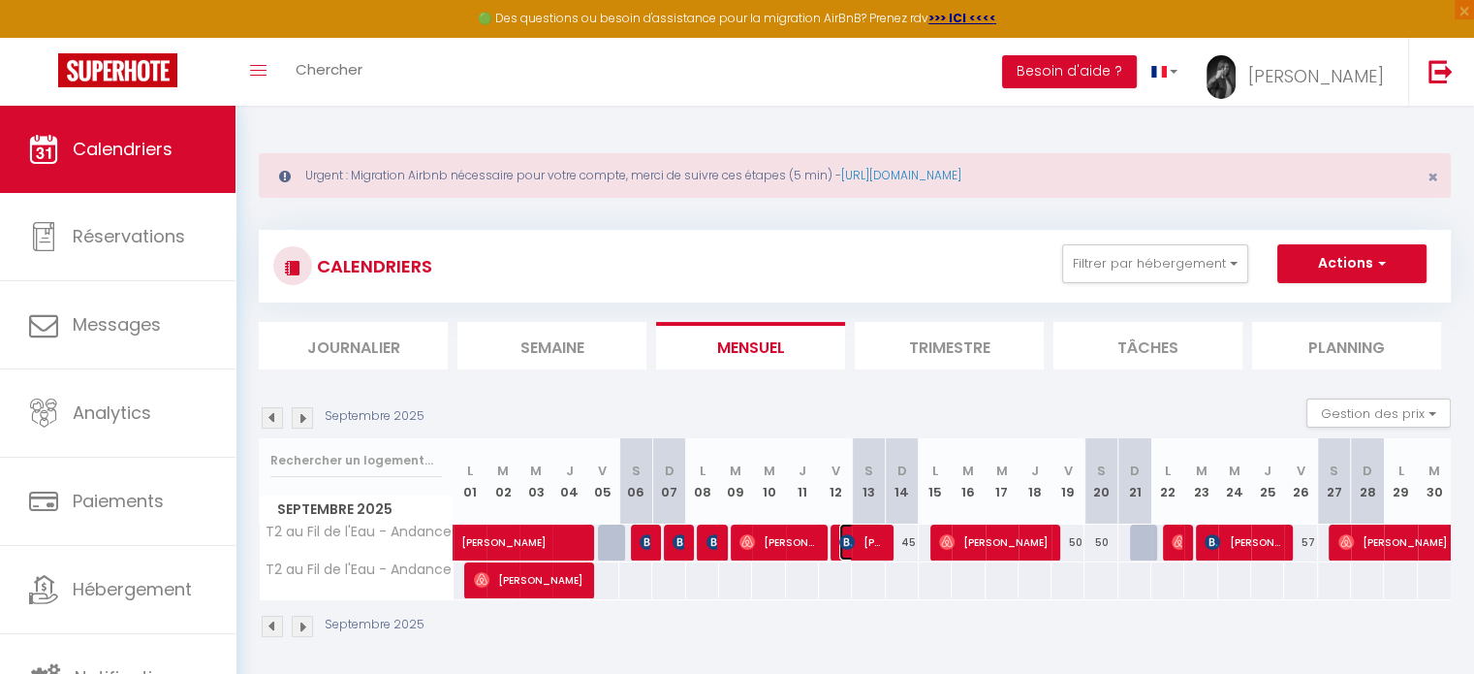
click at [854, 539] on img at bounding box center [848, 542] width 16 height 16
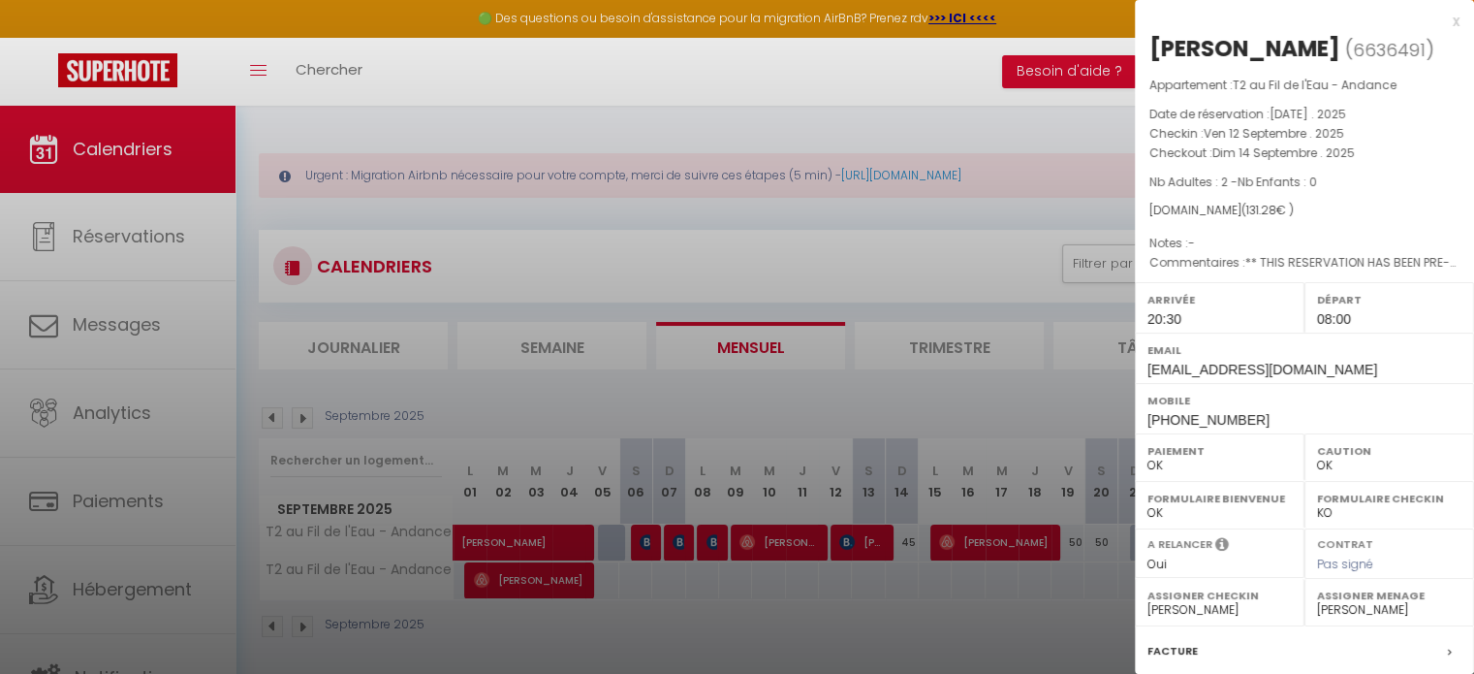
click at [1443, 18] on div "x" at bounding box center [1297, 21] width 325 height 23
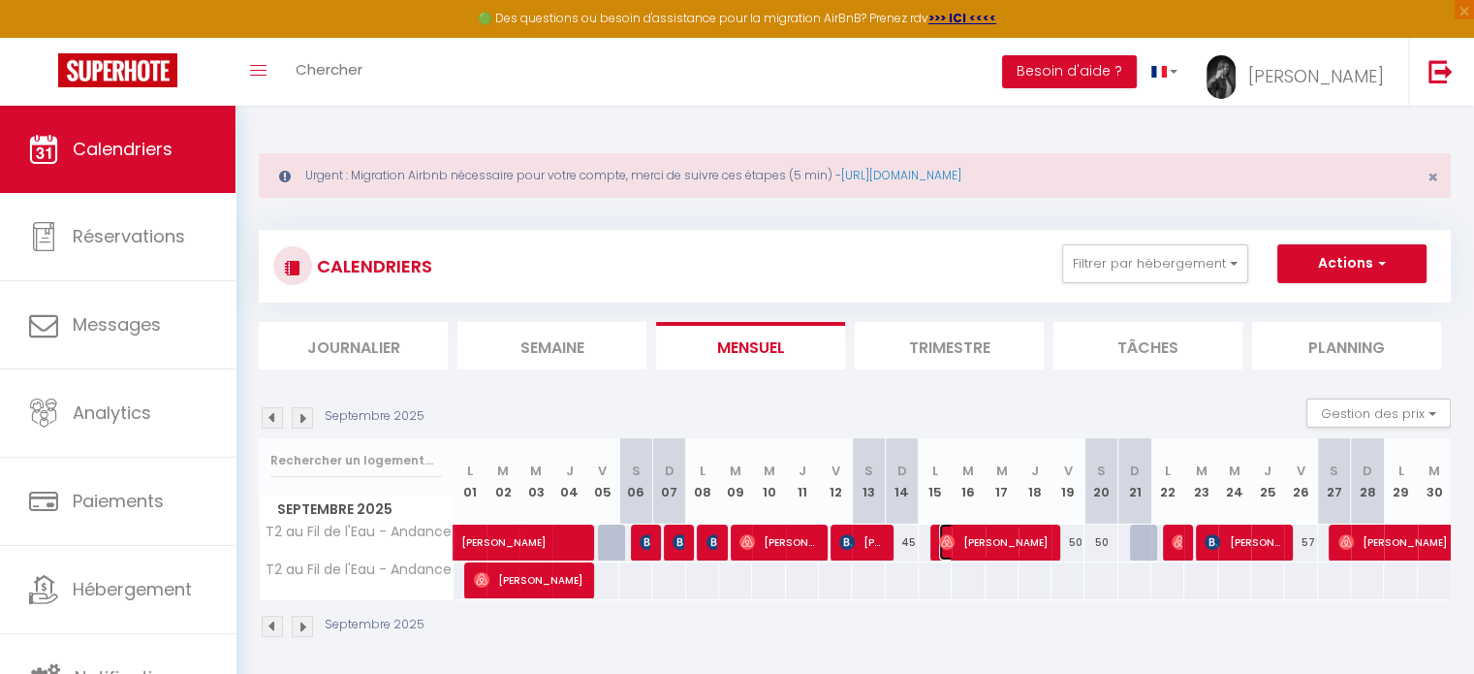
click at [979, 530] on span "[PERSON_NAME]" at bounding box center [994, 541] width 110 height 37
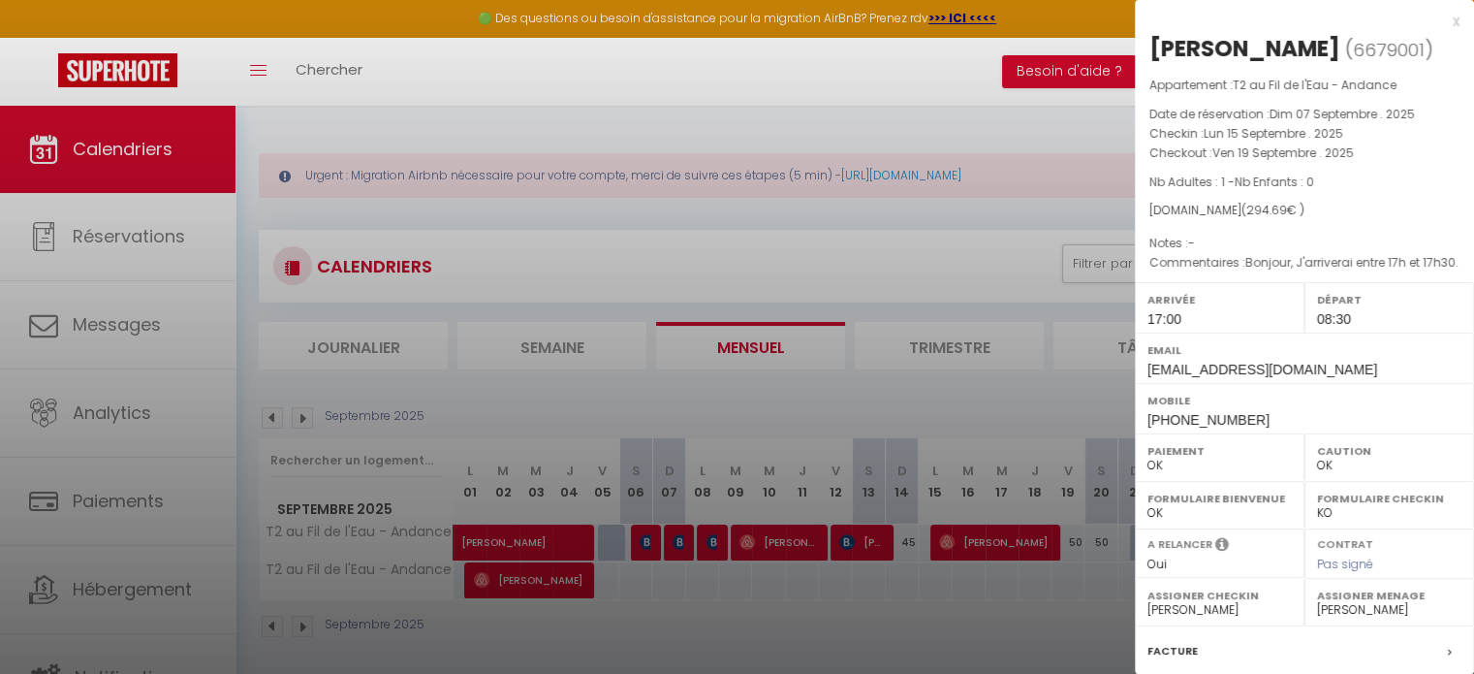
click at [861, 546] on div at bounding box center [737, 337] width 1474 height 674
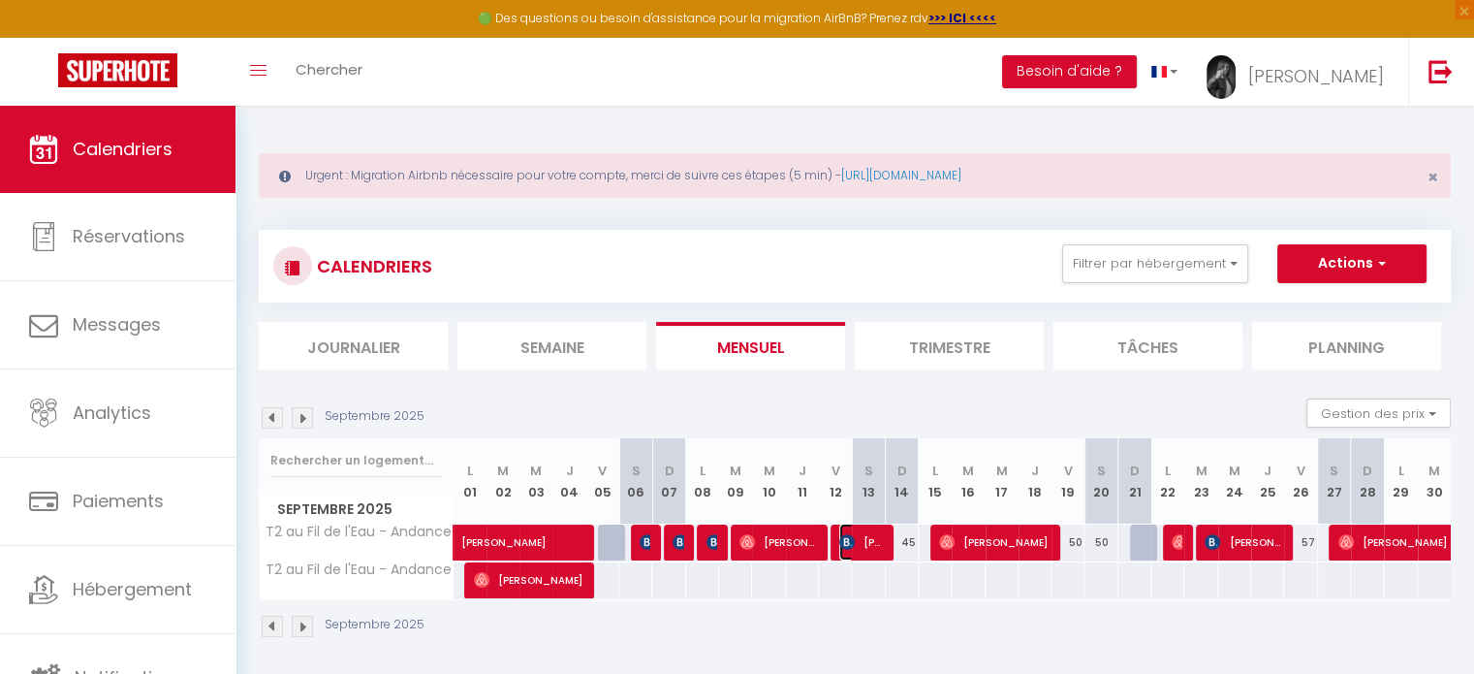
click at [861, 546] on span "[PERSON_NAME]" at bounding box center [862, 541] width 44 height 37
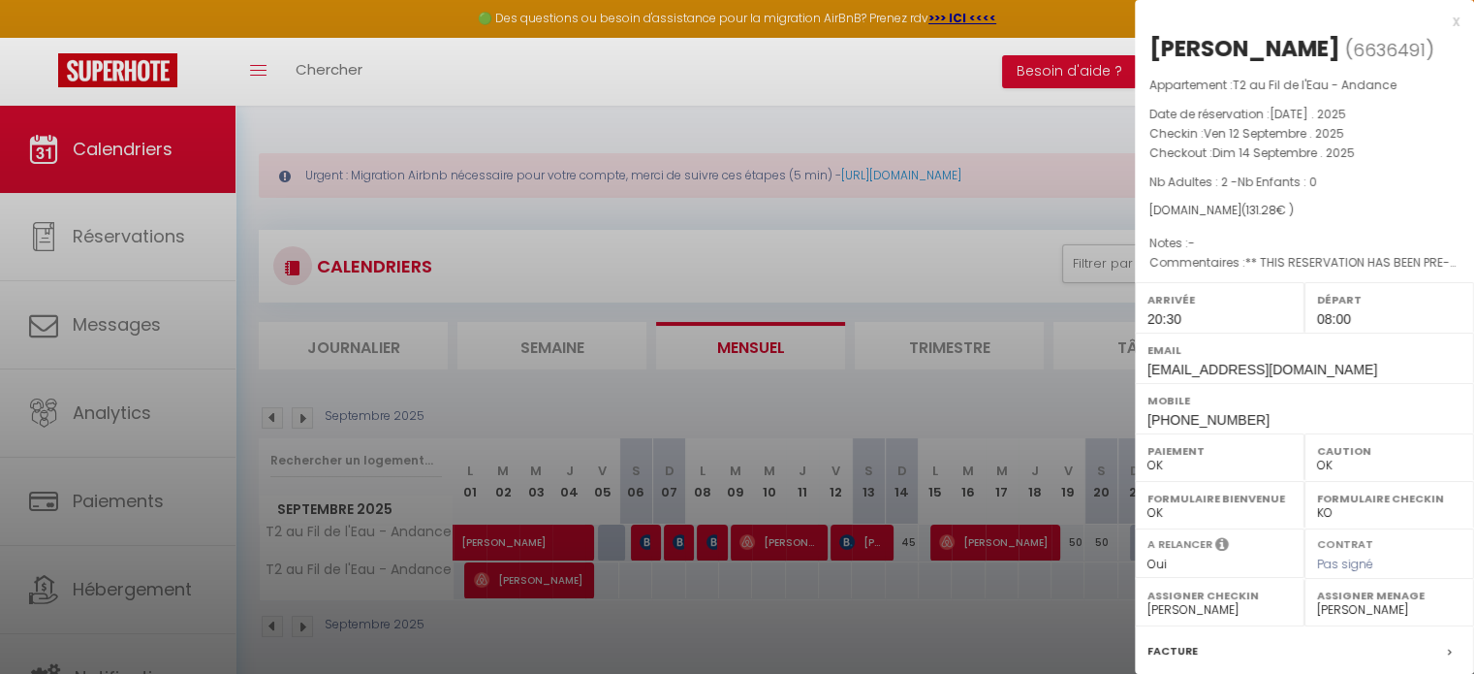
click at [992, 547] on div at bounding box center [737, 337] width 1474 height 674
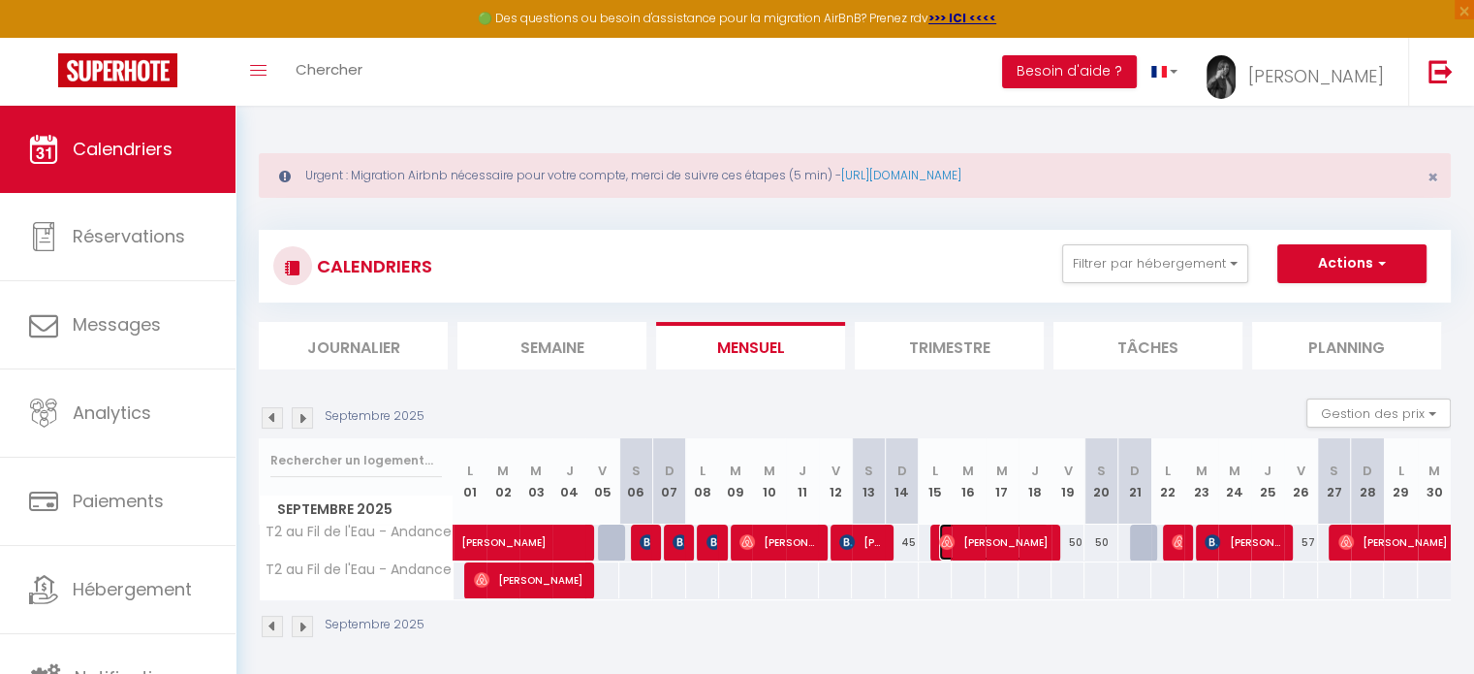
click at [992, 547] on span "[PERSON_NAME]" at bounding box center [994, 541] width 110 height 37
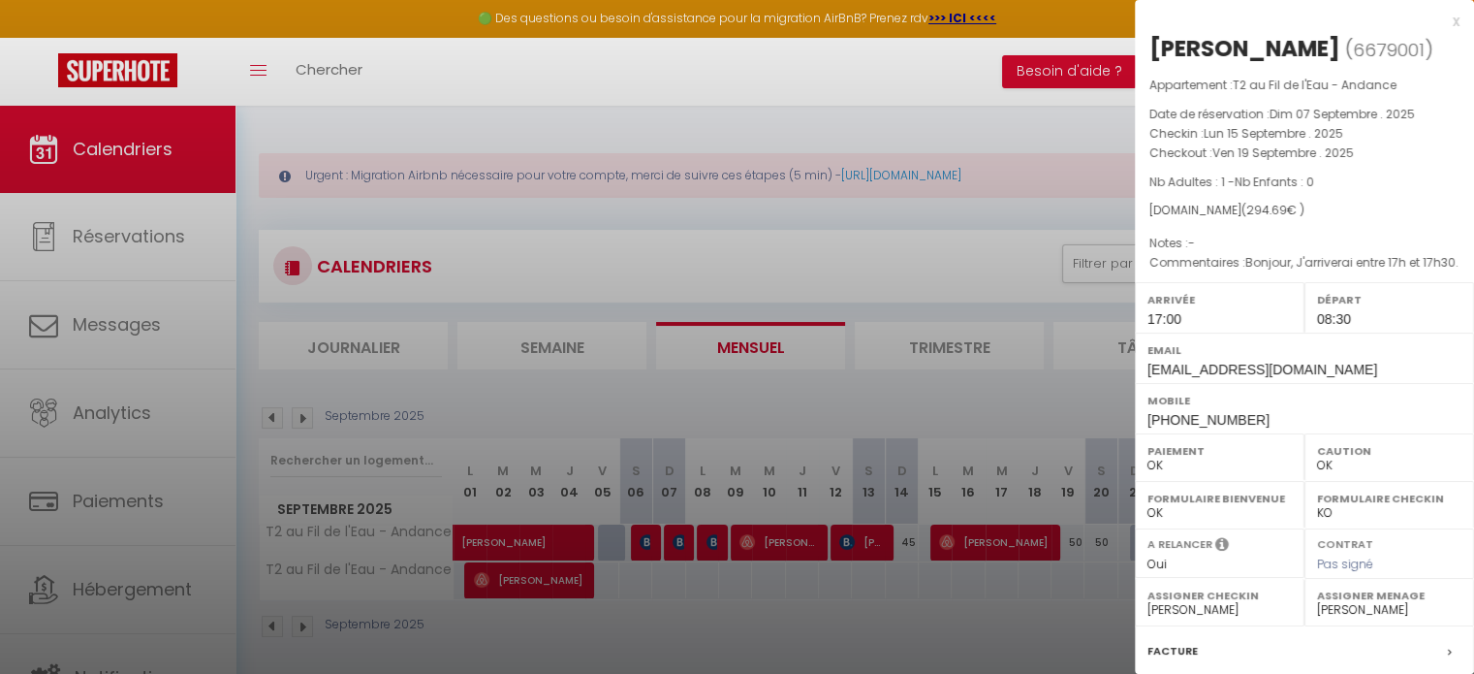
click at [1438, 20] on div "x" at bounding box center [1297, 21] width 325 height 23
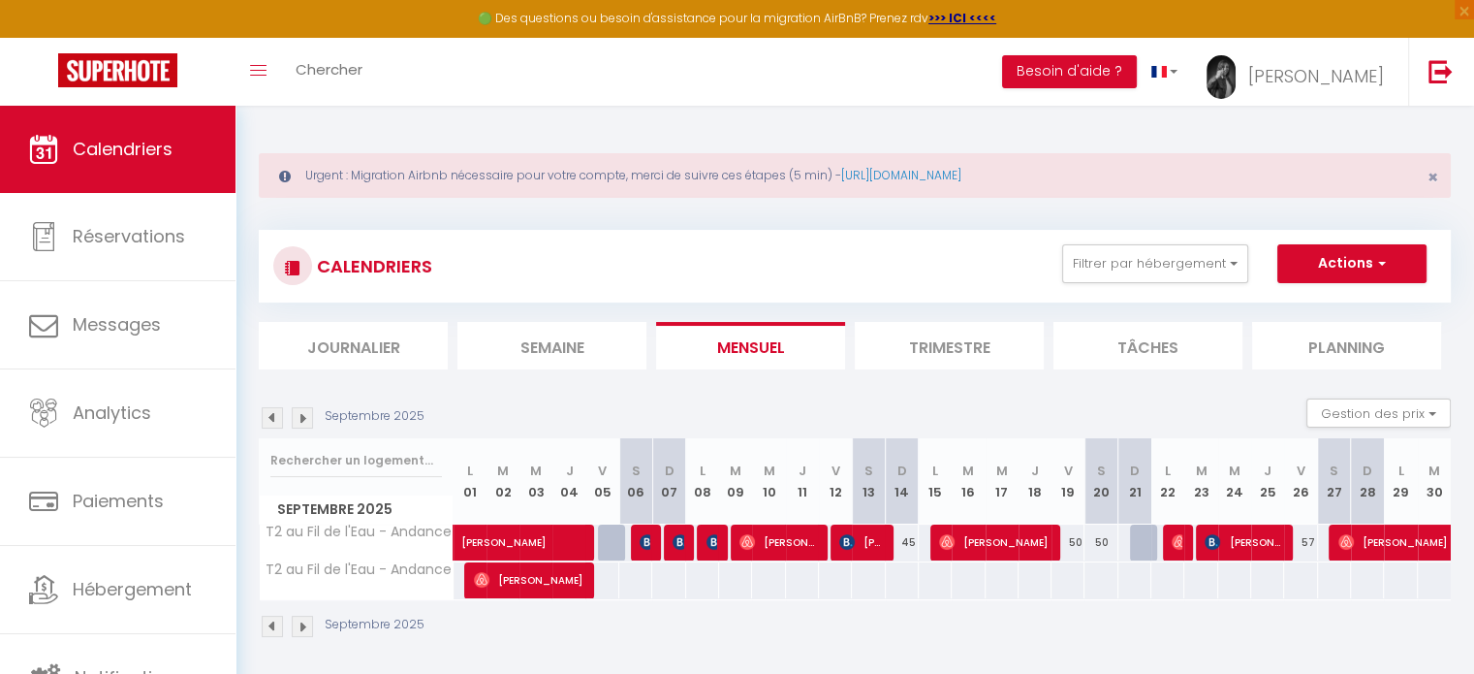
click at [1184, 539] on div "50" at bounding box center [1201, 542] width 34 height 36
click at [1179, 543] on img at bounding box center [1180, 542] width 16 height 16
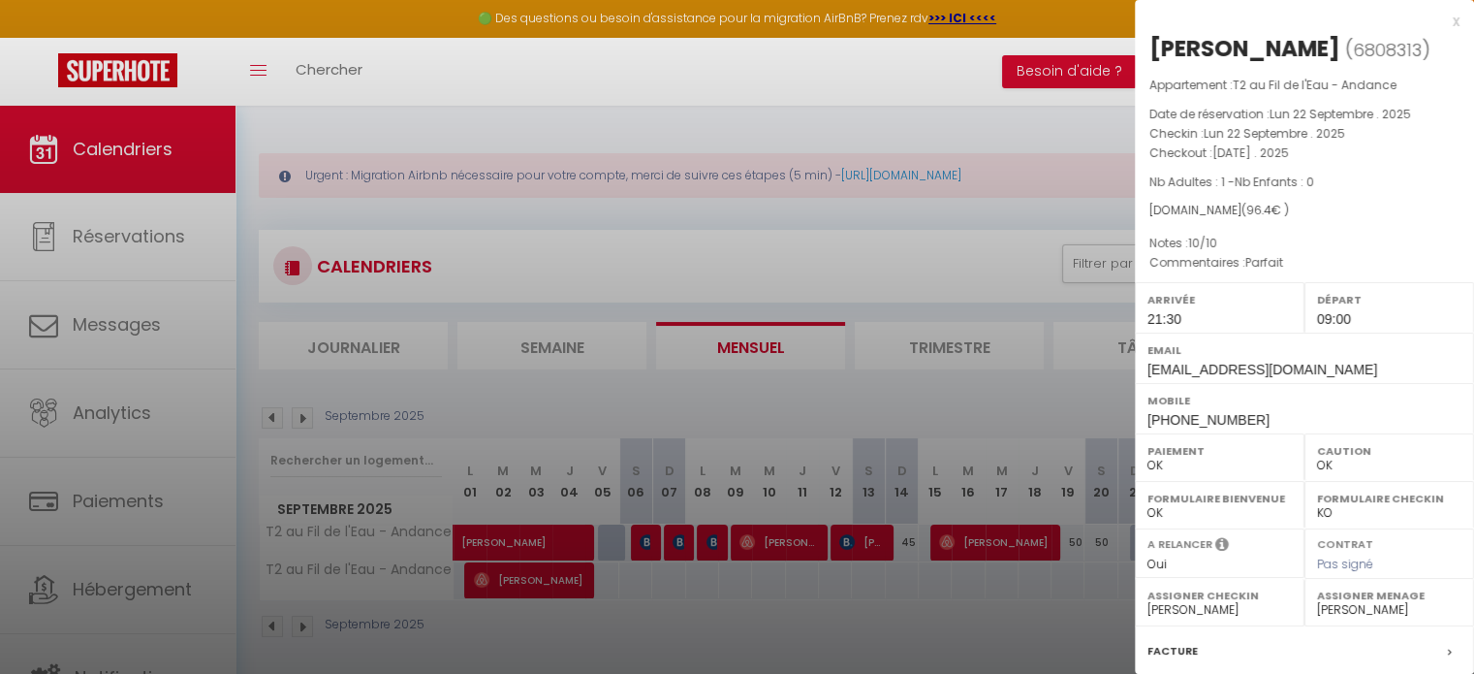
click at [1441, 15] on div "x" at bounding box center [1297, 21] width 325 height 23
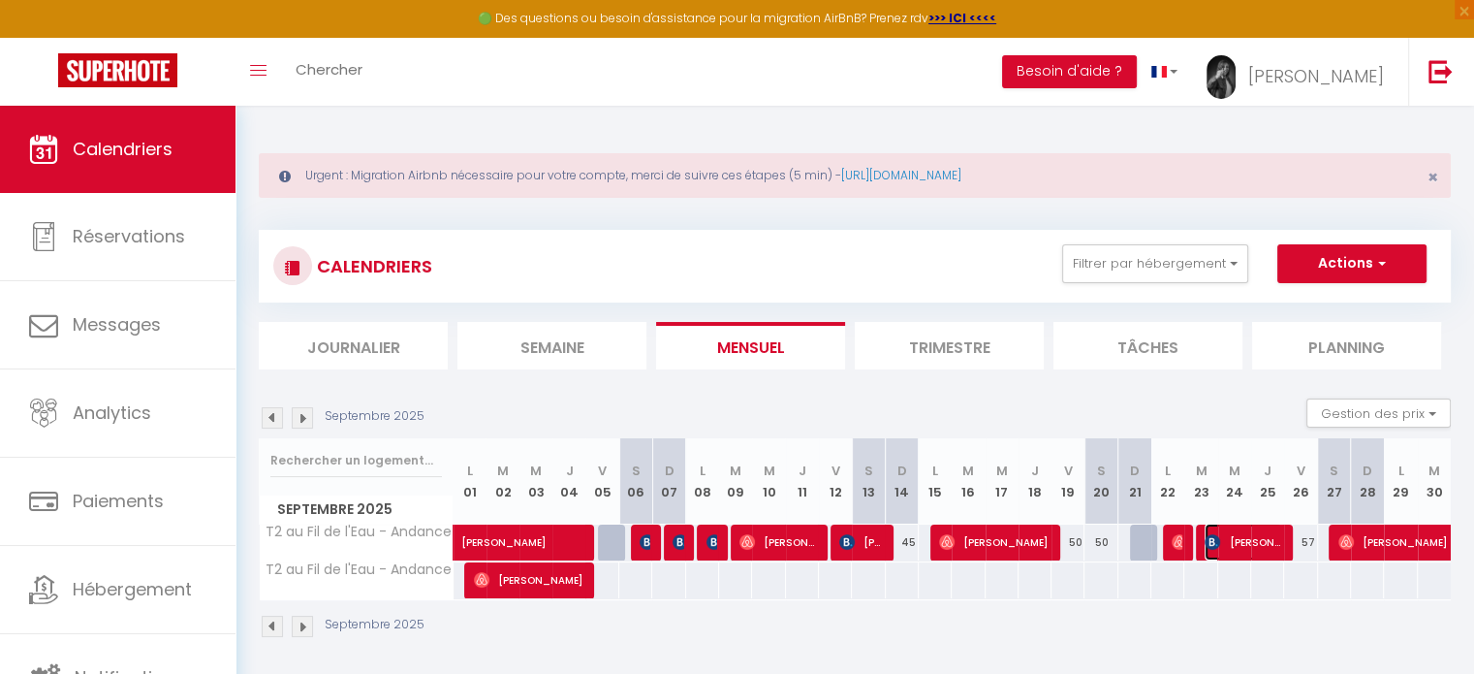
click at [1236, 538] on span "[PERSON_NAME]" at bounding box center [1243, 541] width 77 height 37
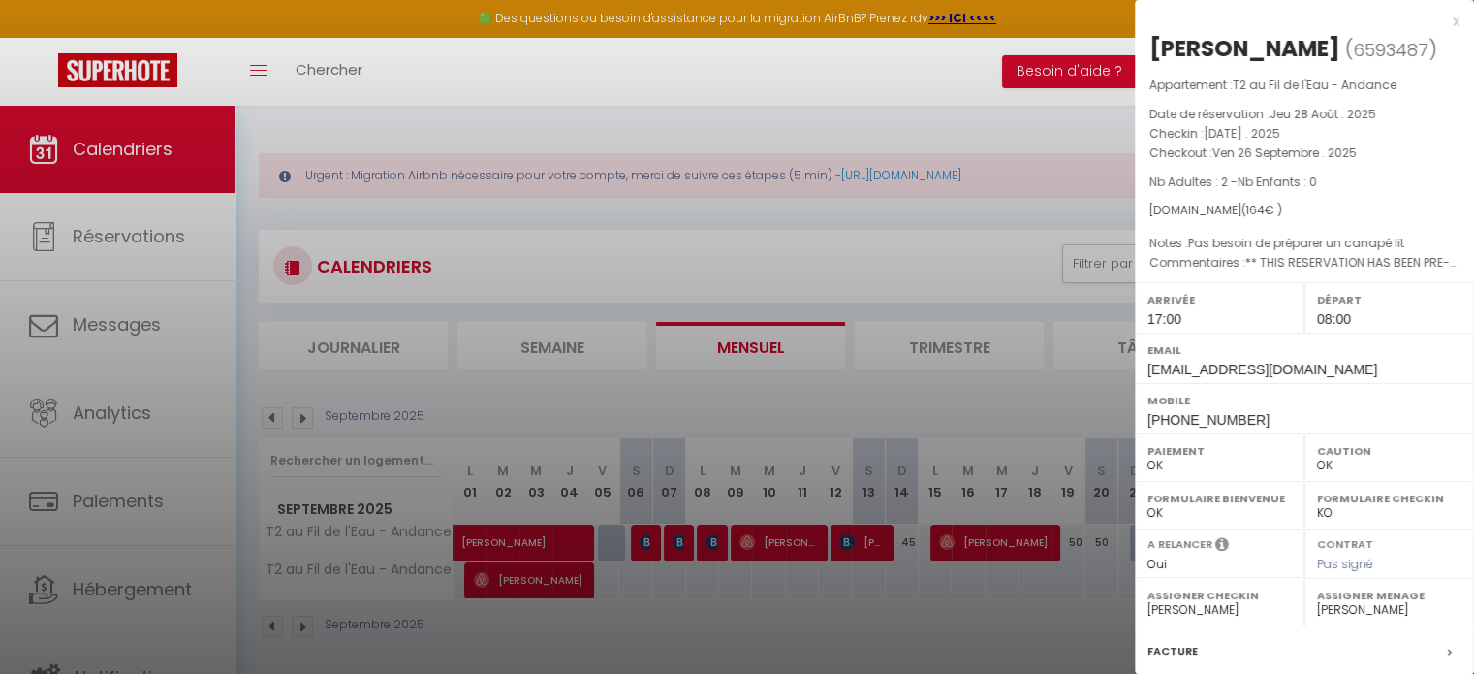
click at [1439, 16] on div "x" at bounding box center [1297, 21] width 325 height 23
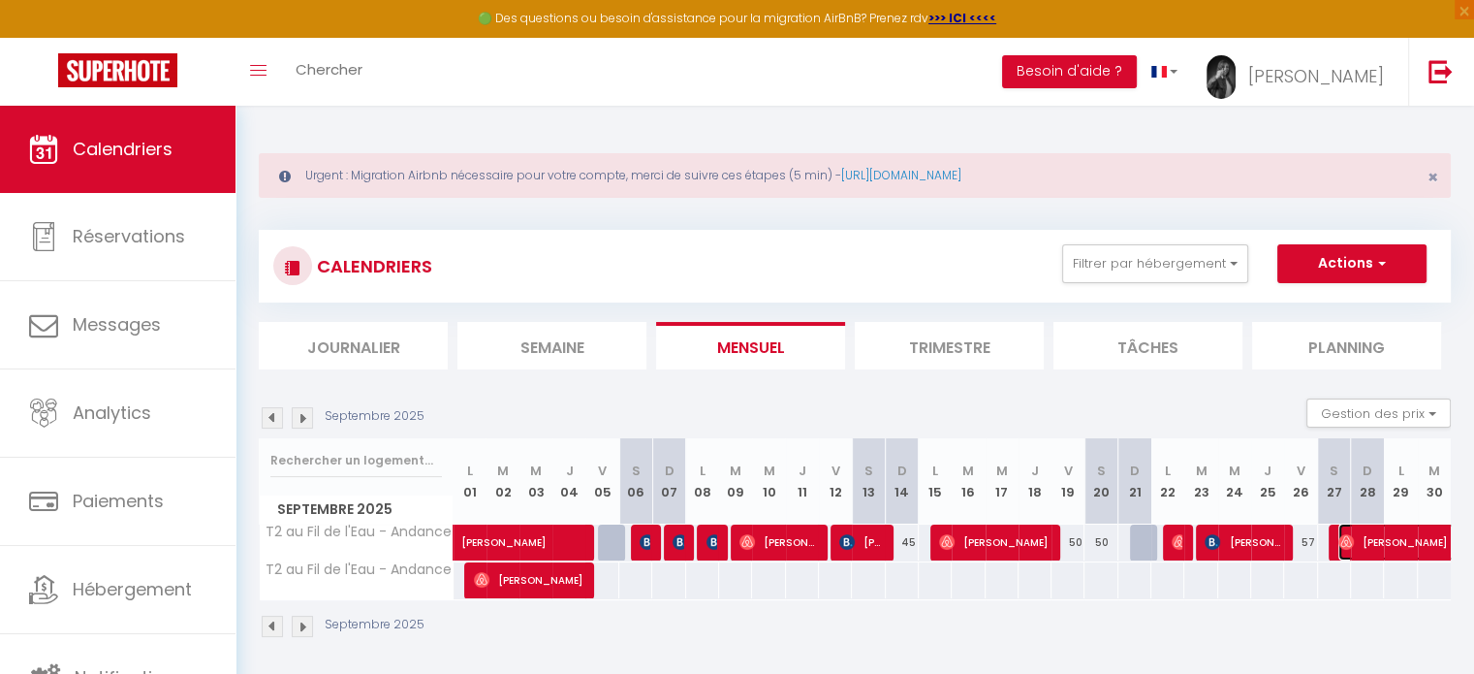
click at [1373, 546] on span "[PERSON_NAME]" at bounding box center [1495, 541] width 312 height 37
